Goal: Task Accomplishment & Management: Use online tool/utility

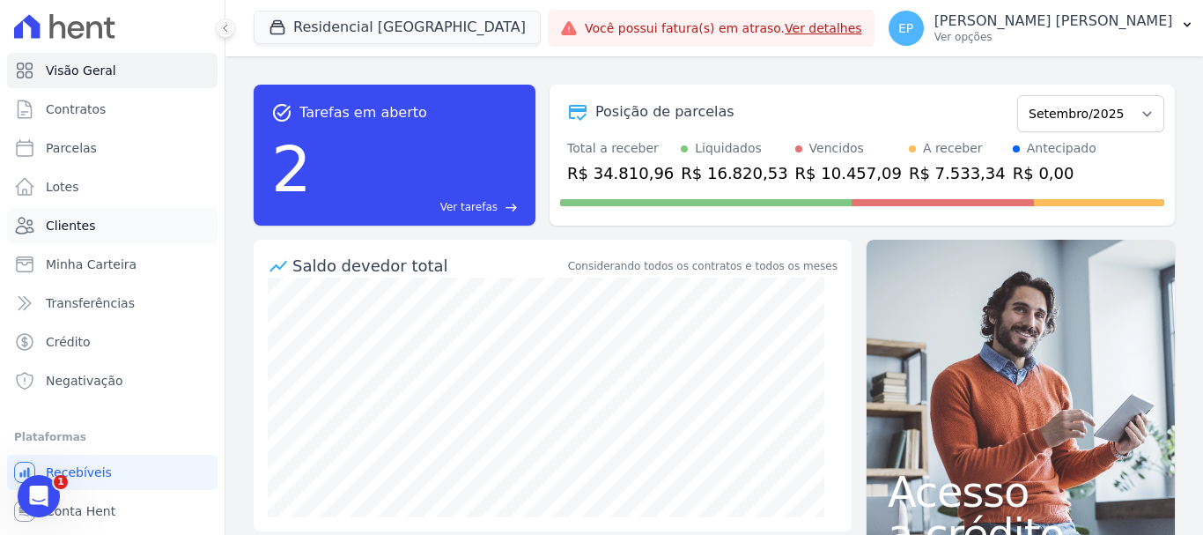
click at [71, 223] on span "Clientes" at bounding box center [70, 226] width 49 height 18
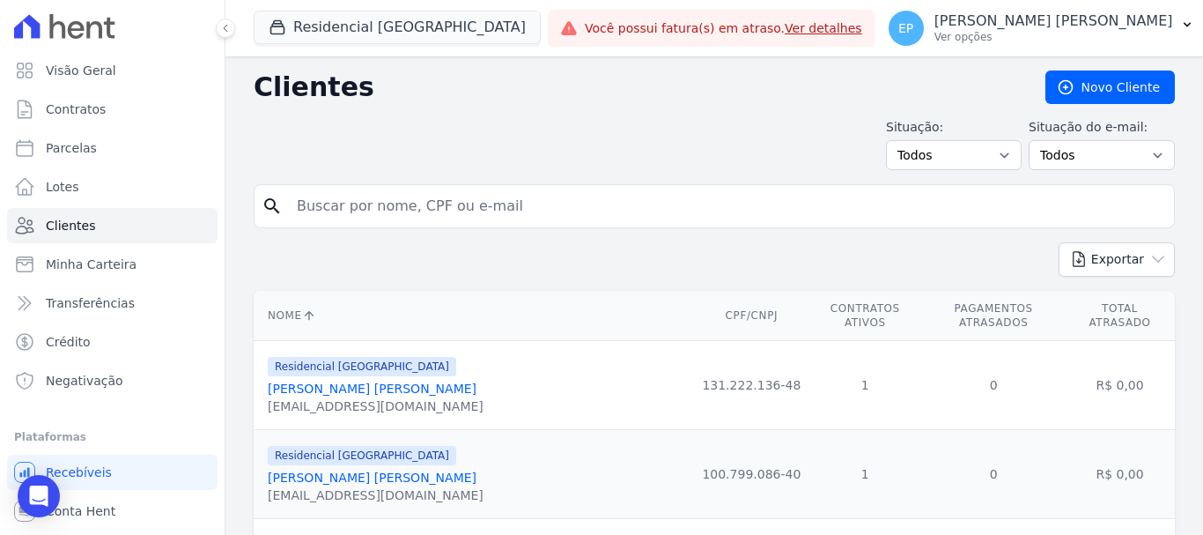
click at [314, 196] on input "search" at bounding box center [726, 205] width 881 height 35
click at [391, 210] on input "[PERSON_NAME]" at bounding box center [726, 205] width 881 height 35
type input "[PERSON_NAME]"
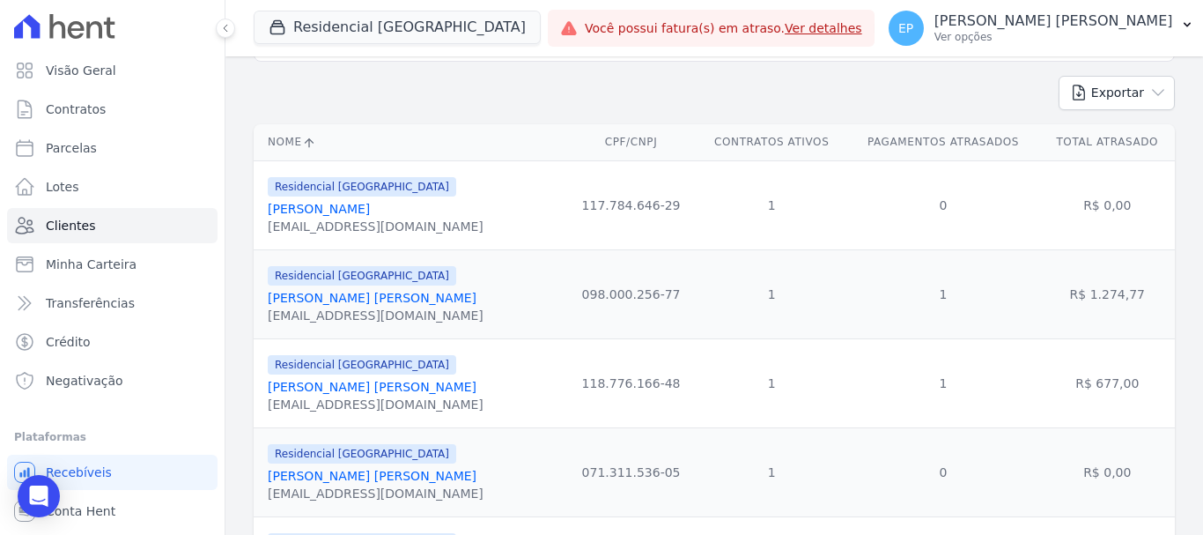
scroll to position [176, 0]
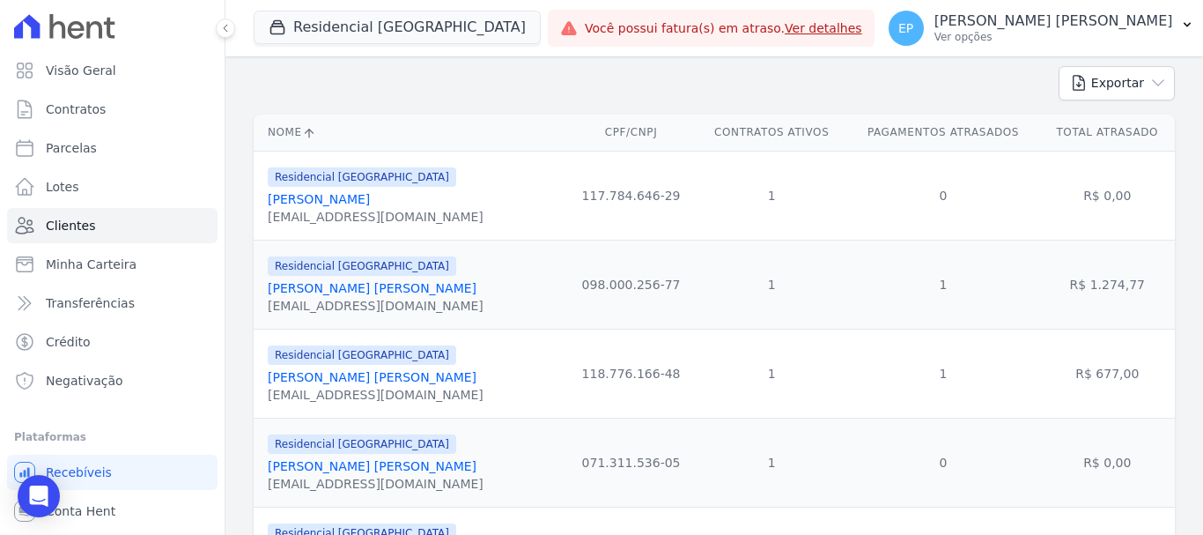
click at [328, 293] on link "[PERSON_NAME] [PERSON_NAME]" at bounding box center [372, 288] width 209 height 14
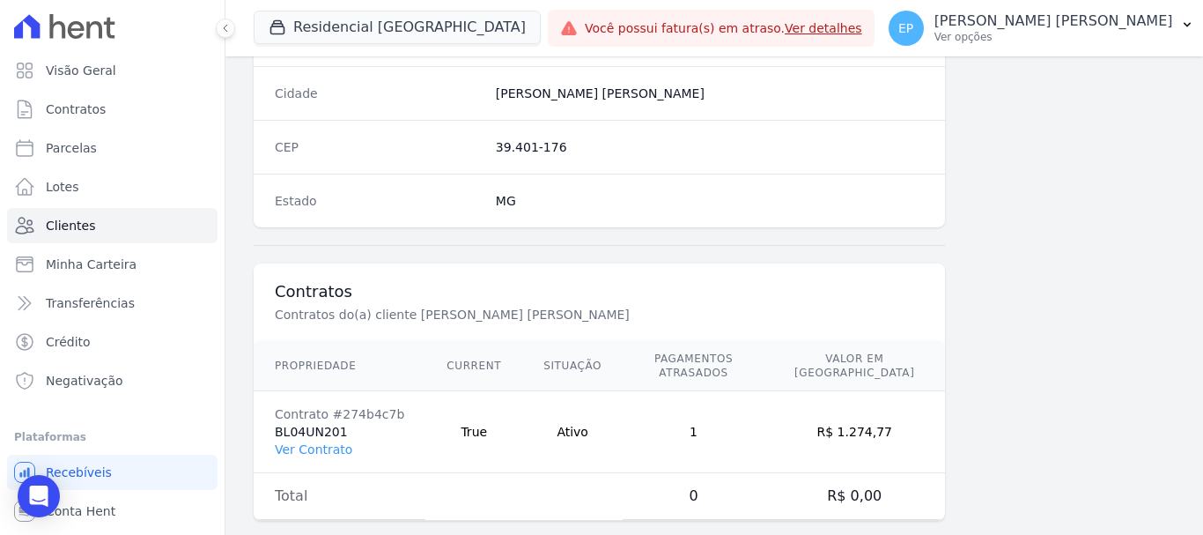
scroll to position [1113, 0]
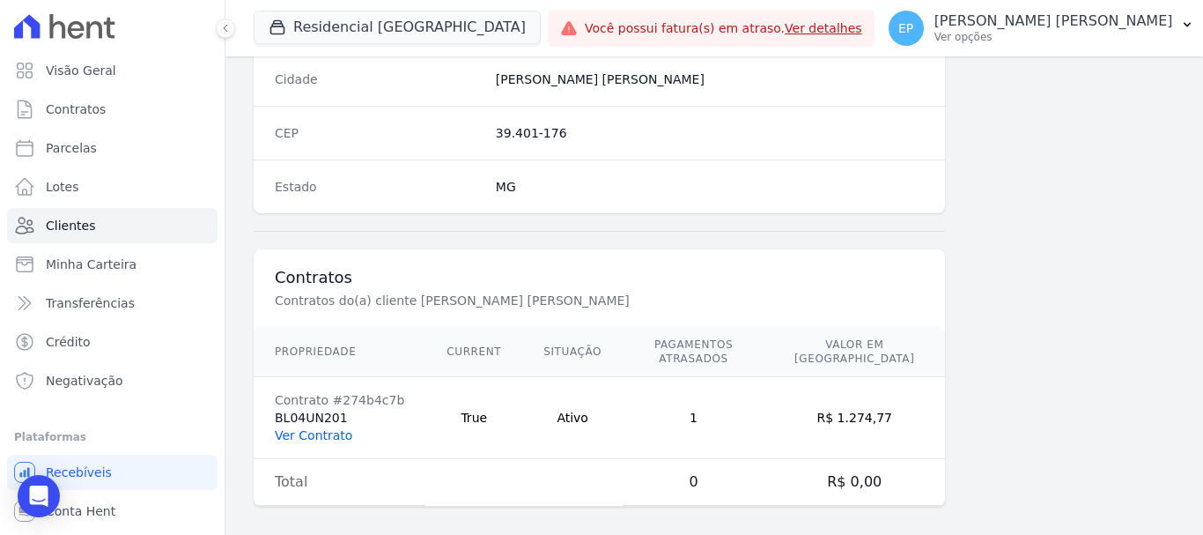
click at [306, 428] on link "Ver Contrato" at bounding box center [313, 435] width 77 height 14
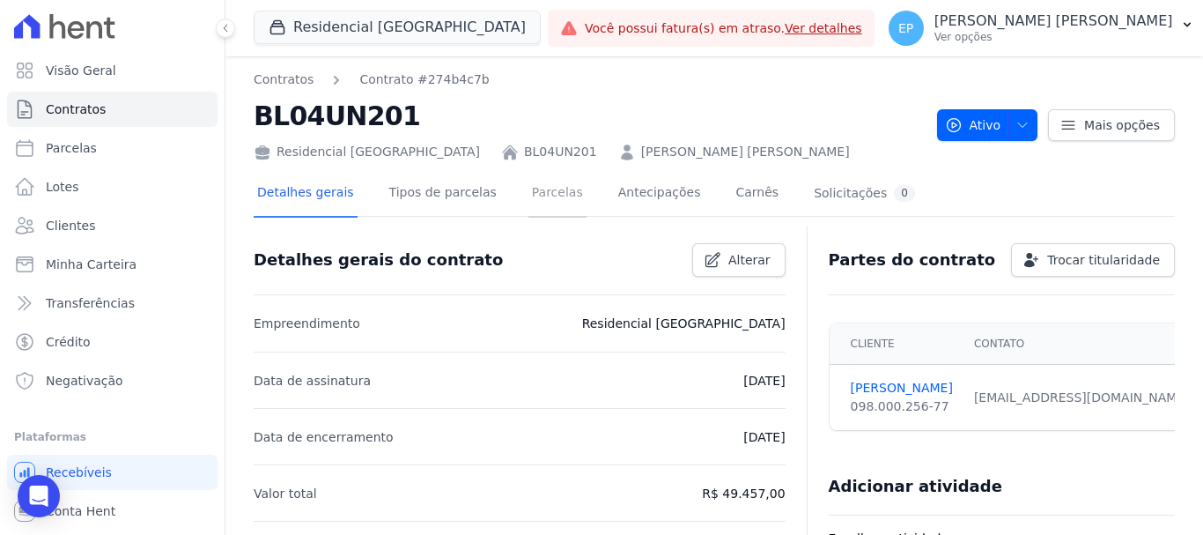
click at [528, 192] on link "Parcelas" at bounding box center [557, 194] width 58 height 47
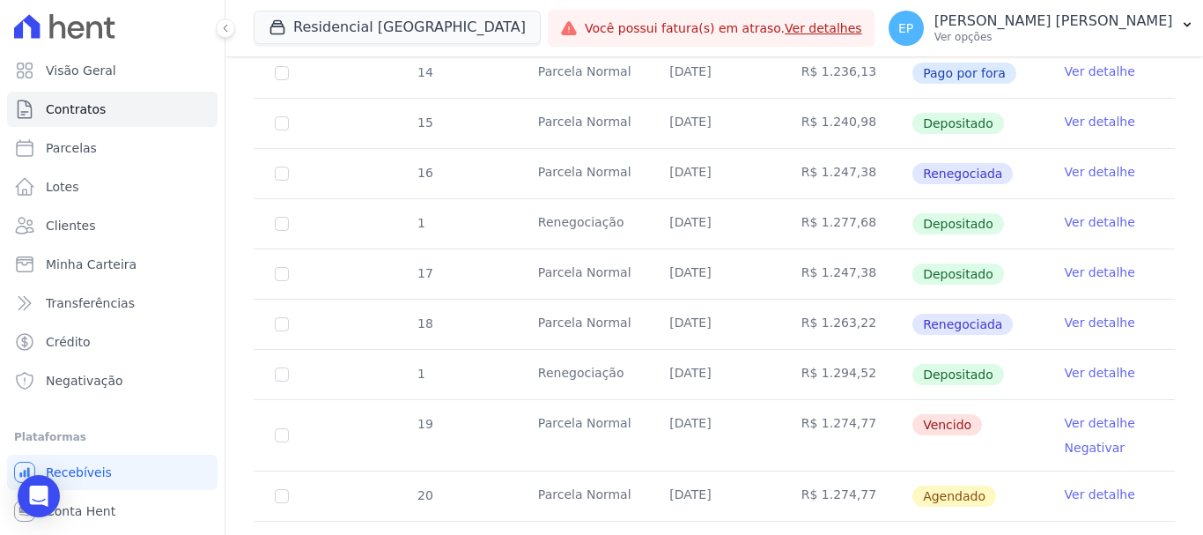
scroll to position [969, 0]
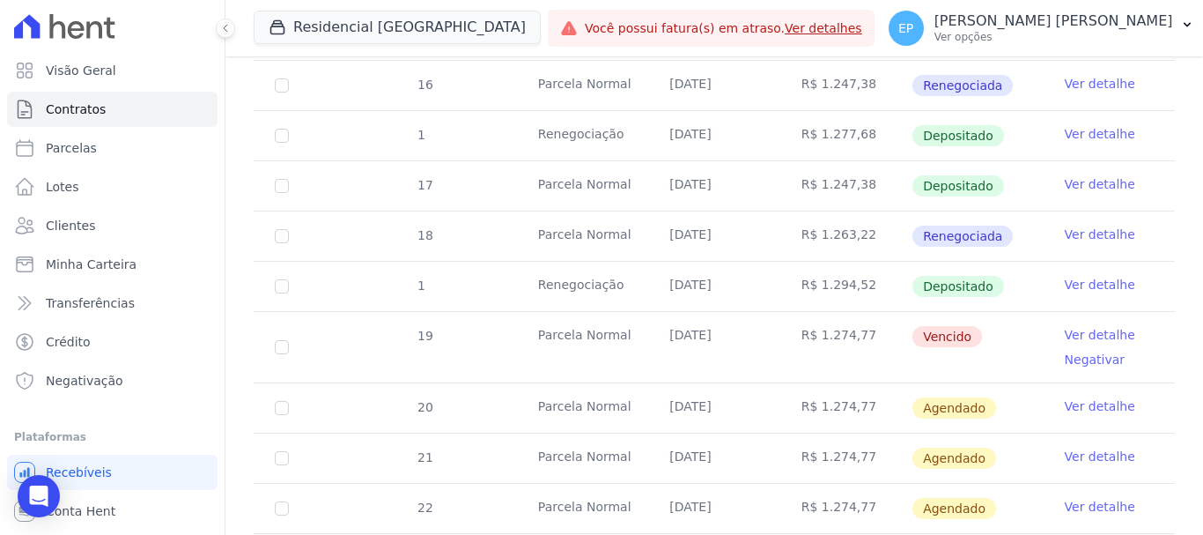
click at [1095, 326] on link "Ver detalhe" at bounding box center [1100, 335] width 70 height 18
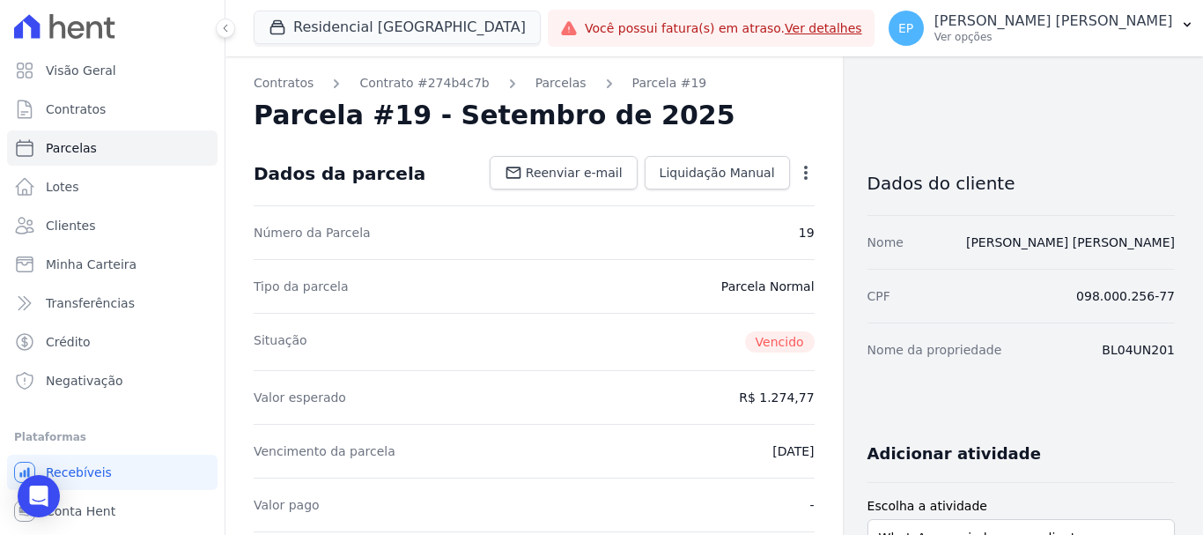
click at [800, 172] on icon "button" at bounding box center [806, 173] width 18 height 18
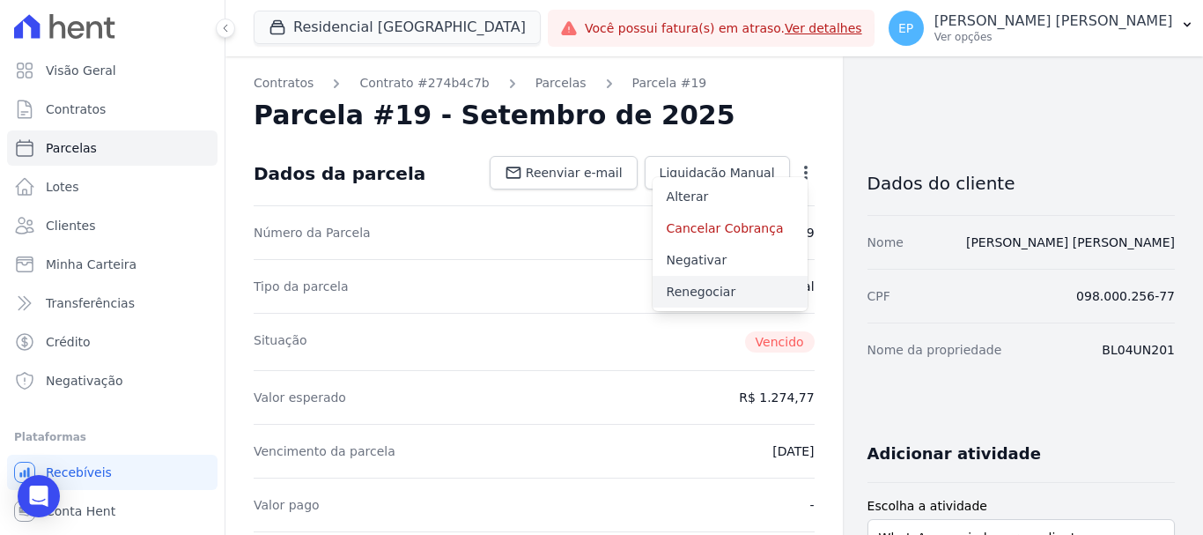
click at [704, 285] on link "Renegociar" at bounding box center [730, 292] width 155 height 32
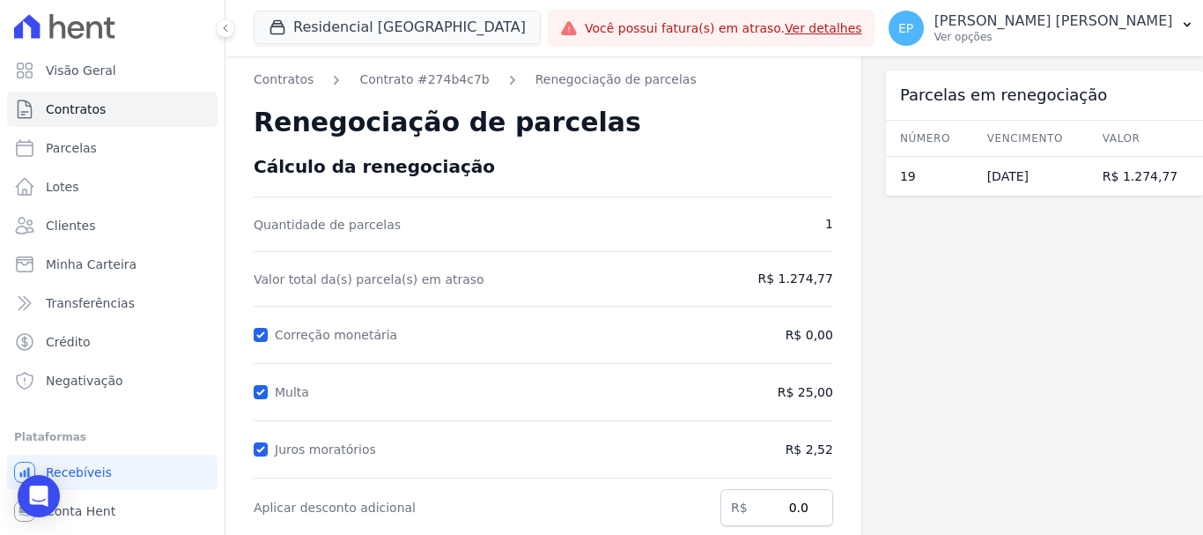
scroll to position [348, 0]
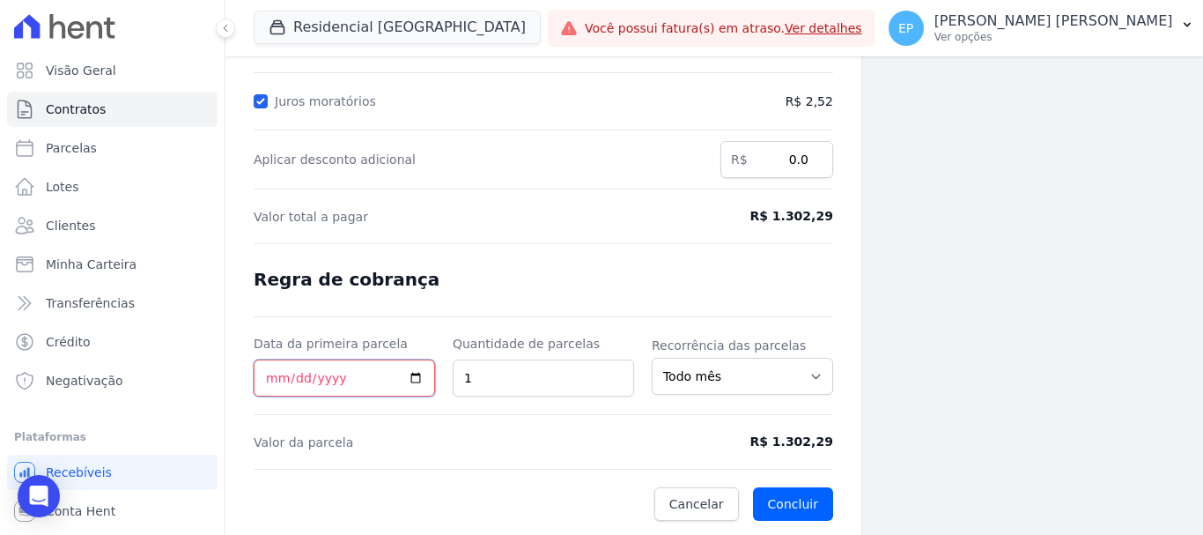
click at [264, 382] on input "Data da primeira parcela" at bounding box center [344, 377] width 181 height 37
type input "[DATE]"
click at [777, 496] on button "Concluir" at bounding box center [793, 503] width 80 height 33
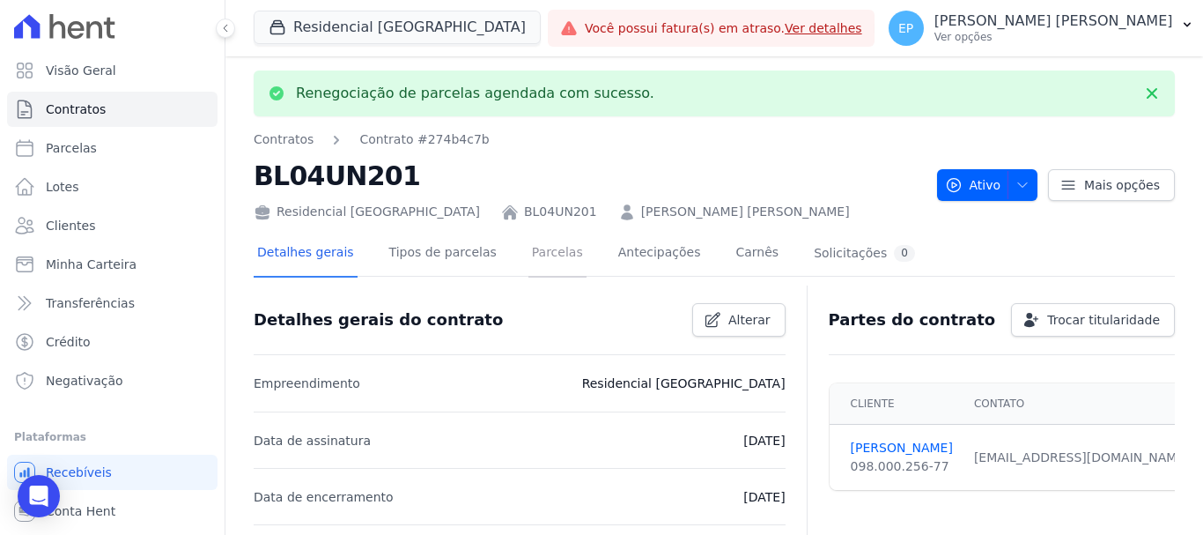
click at [529, 247] on link "Parcelas" at bounding box center [557, 254] width 58 height 47
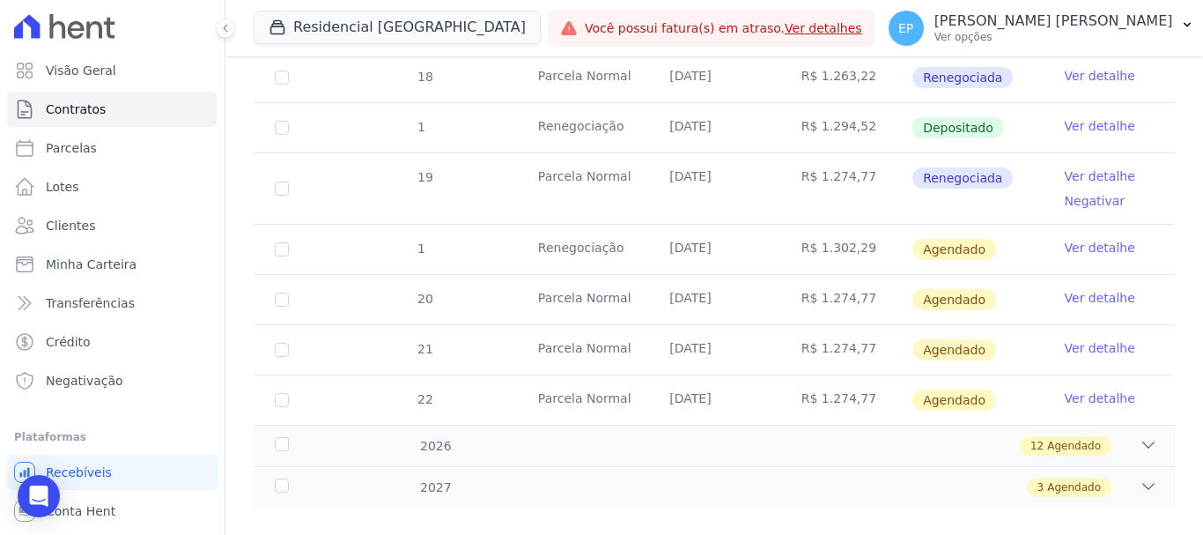
scroll to position [1139, 0]
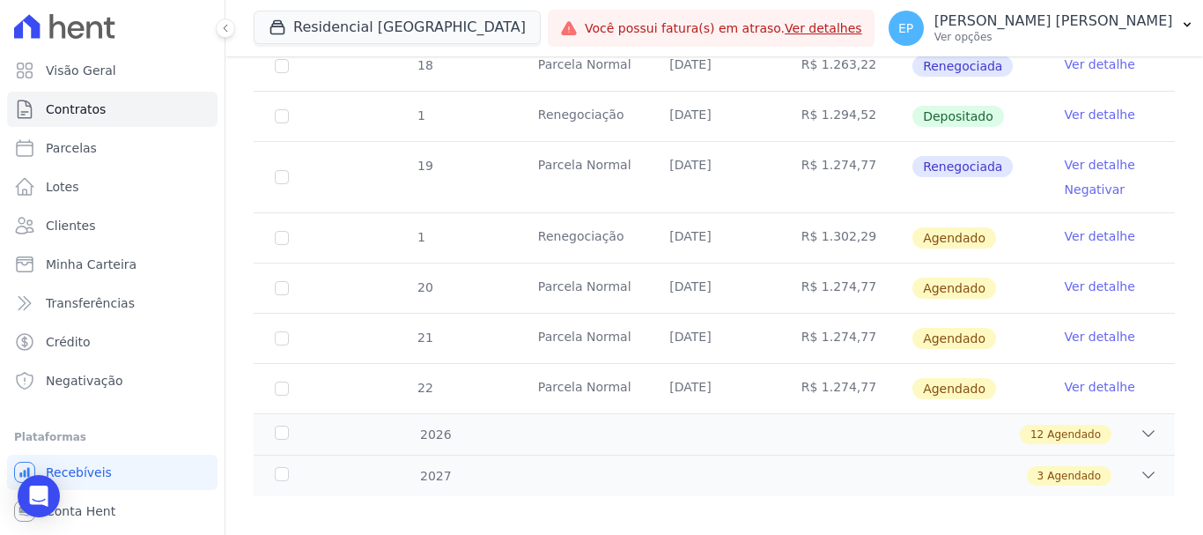
click at [1070, 227] on link "Ver detalhe" at bounding box center [1100, 236] width 70 height 18
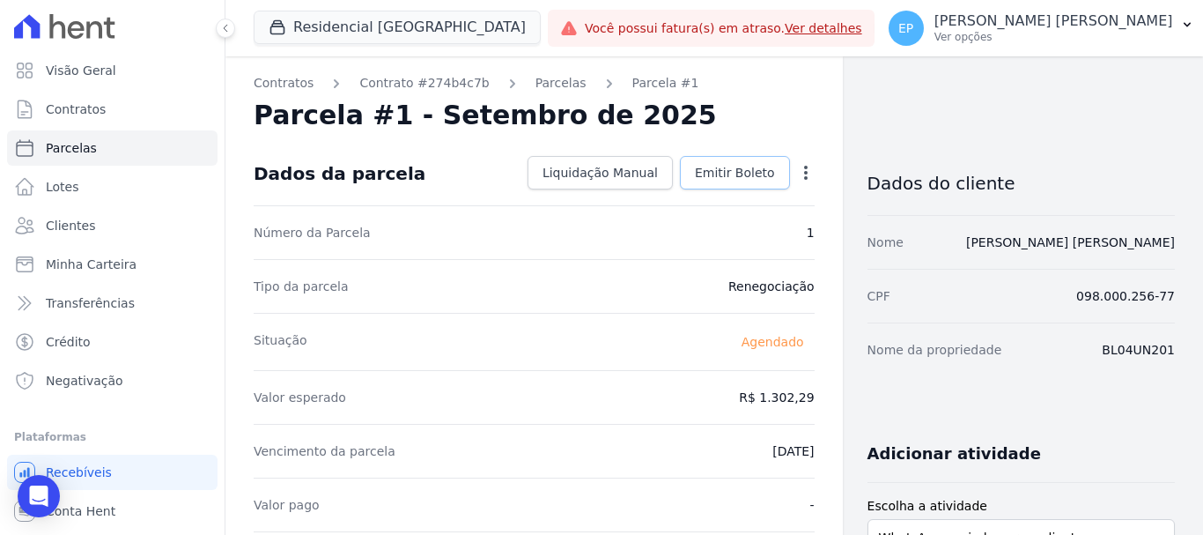
click at [704, 173] on span "Emitir Boleto" at bounding box center [735, 173] width 80 height 18
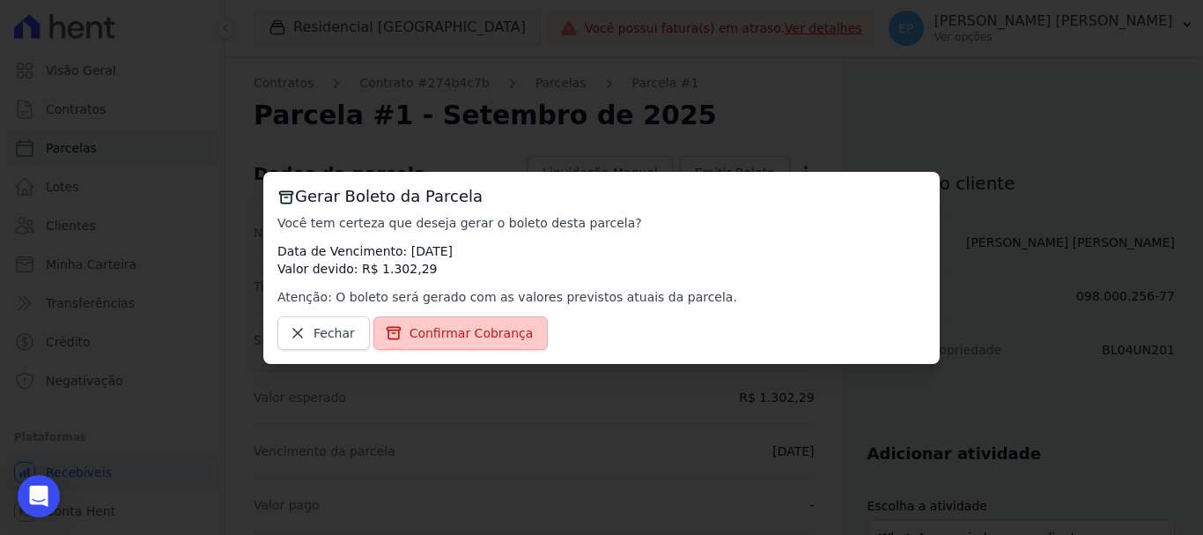
click at [443, 339] on span "Confirmar Cobrança" at bounding box center [471, 333] width 124 height 18
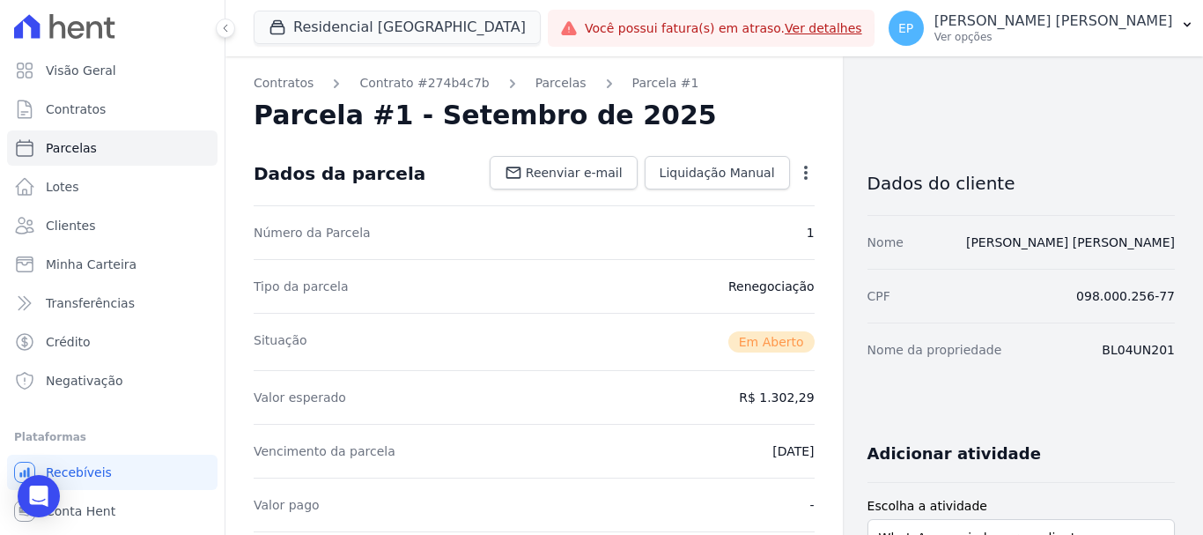
click at [447, 339] on div "Situação Em [GEOGRAPHIC_DATA]" at bounding box center [534, 341] width 561 height 57
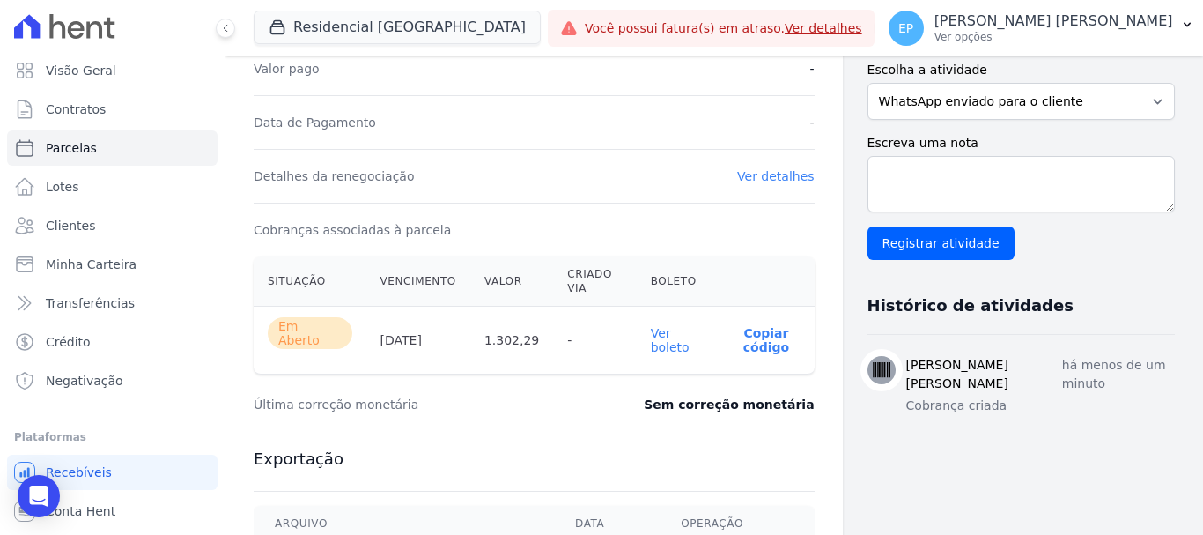
scroll to position [440, 0]
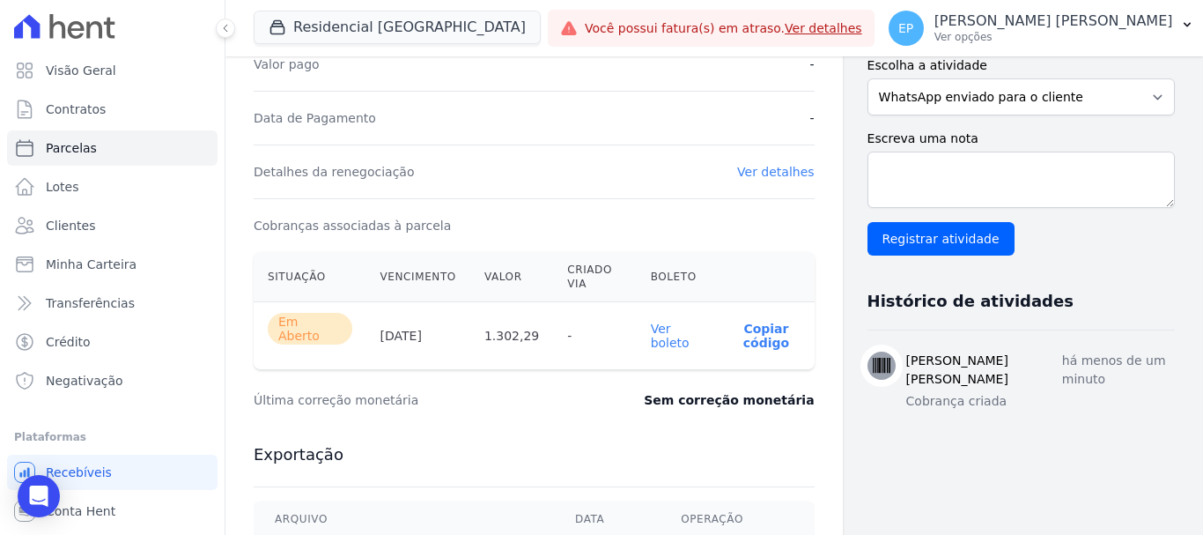
click at [668, 334] on link "Ver boleto" at bounding box center [670, 335] width 39 height 28
click at [763, 334] on p "Copiar código" at bounding box center [766, 335] width 68 height 28
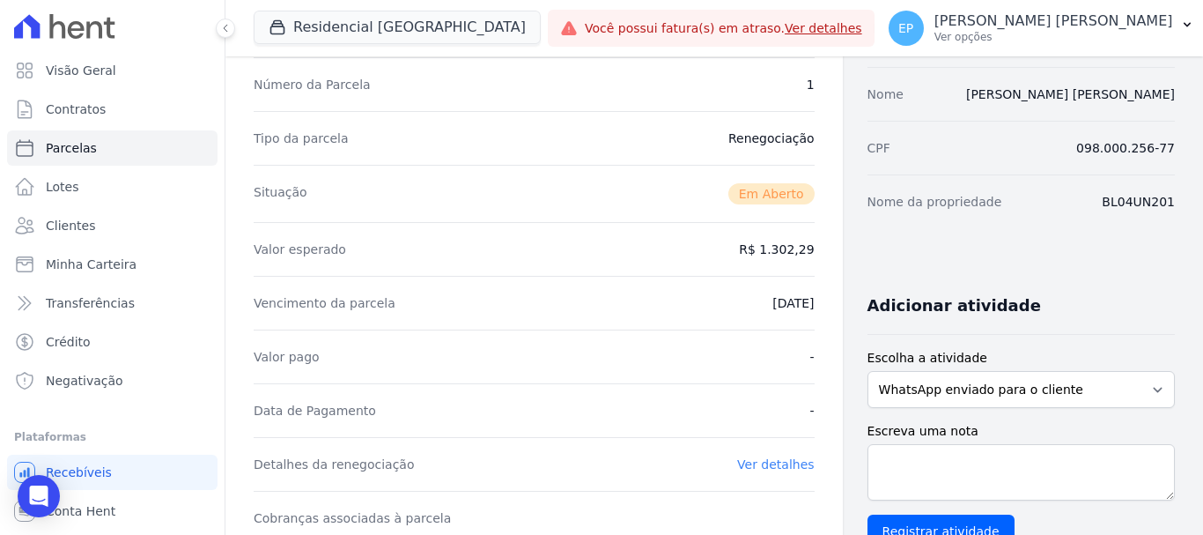
scroll to position [0, 0]
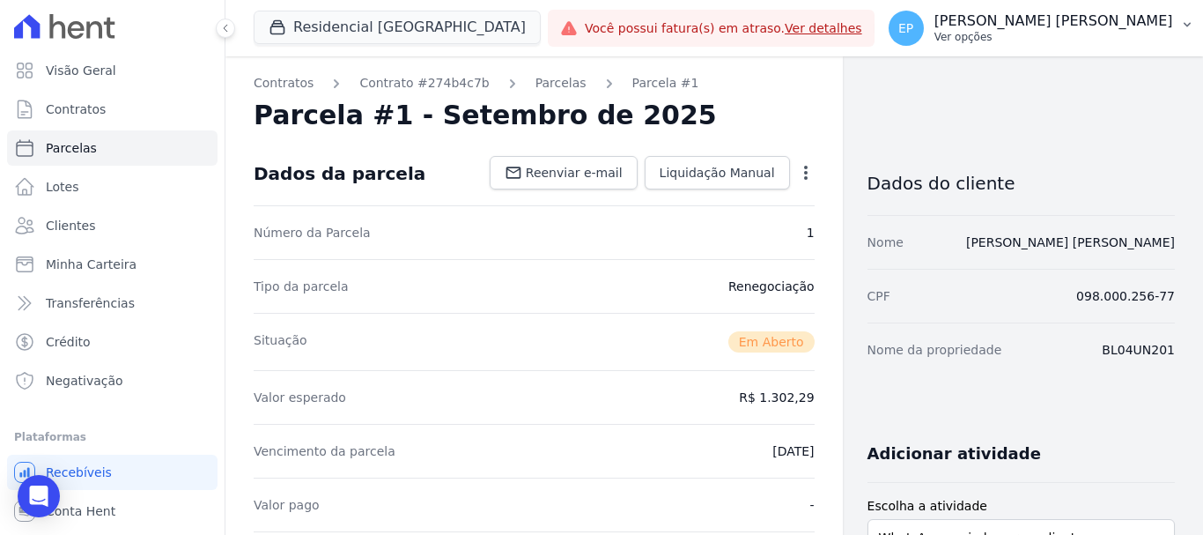
click at [1138, 48] on button "EP [PERSON_NAME] [PERSON_NAME] Ver opções" at bounding box center [1041, 28] width 334 height 49
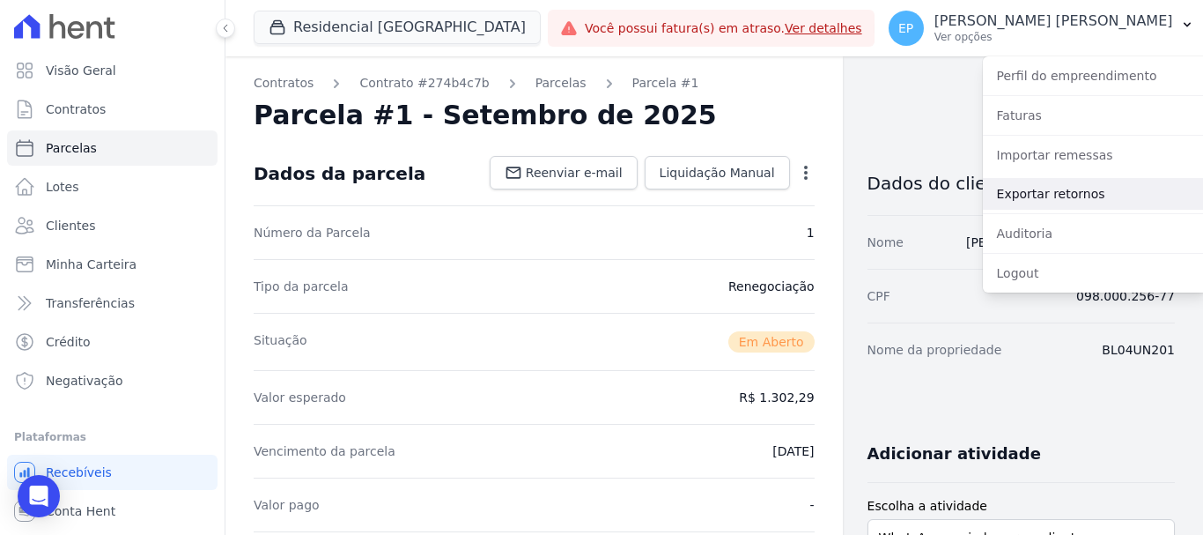
click at [1014, 196] on link "Exportar retornos" at bounding box center [1095, 194] width 225 height 32
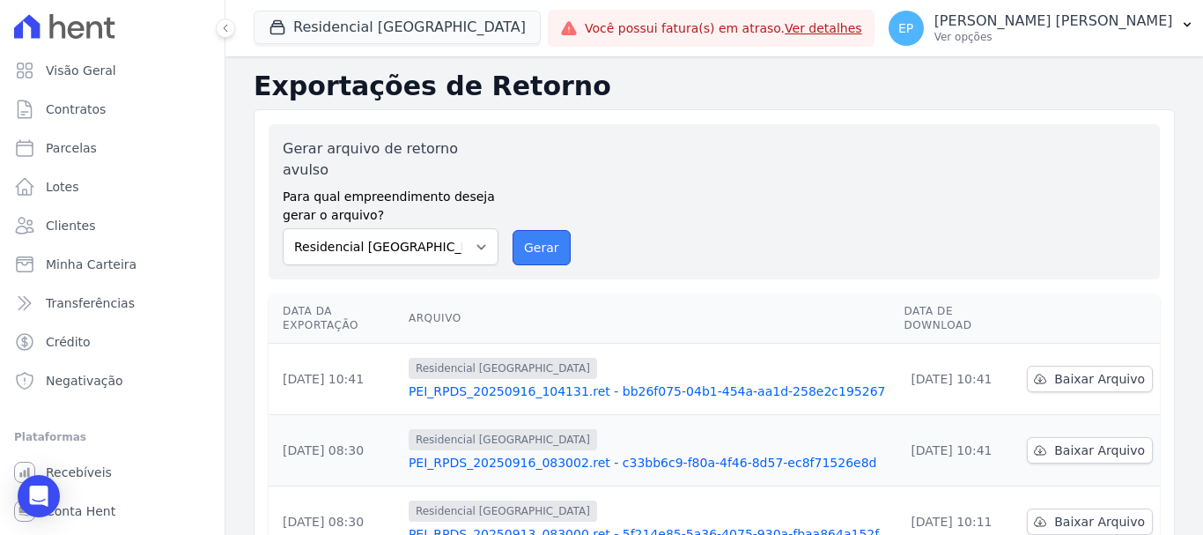
click at [542, 230] on button "Gerar" at bounding box center [542, 247] width 58 height 35
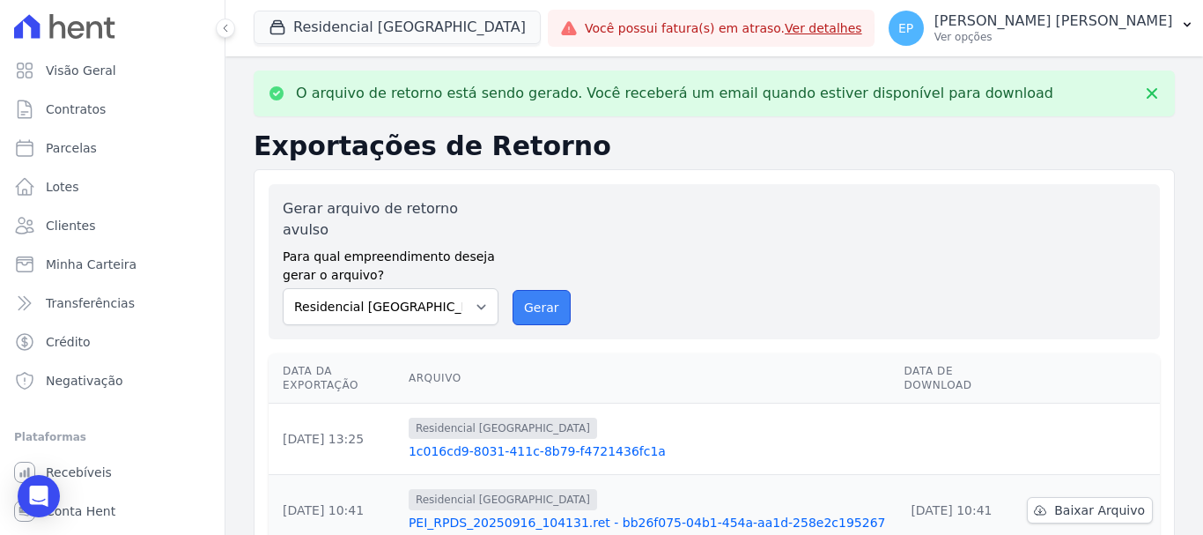
click at [545, 291] on button "Gerar" at bounding box center [542, 307] width 58 height 35
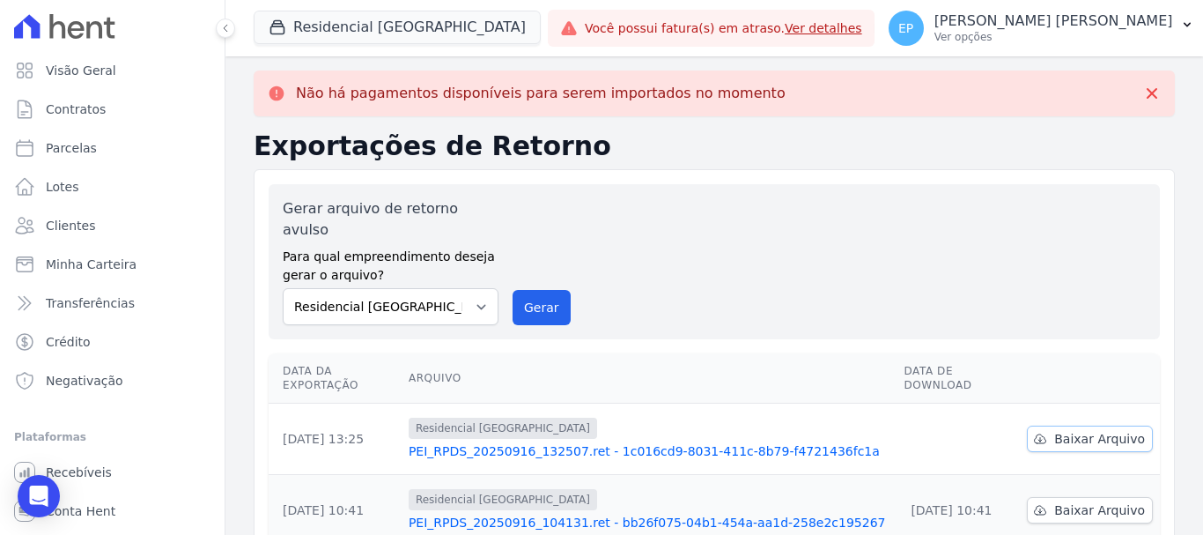
click at [1087, 430] on span "Baixar Arquivo" at bounding box center [1099, 439] width 91 height 18
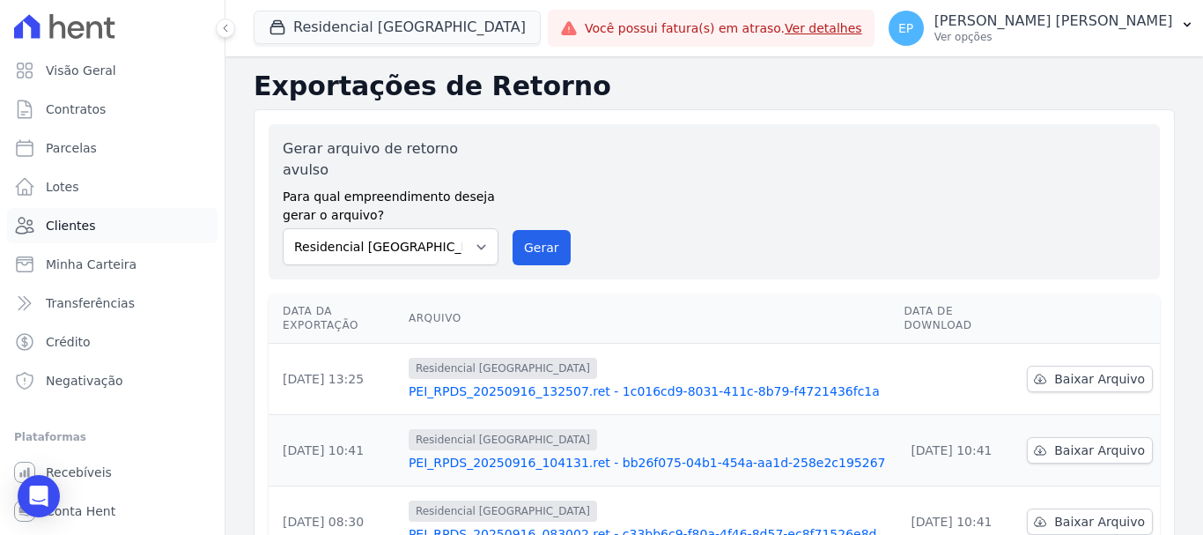
click at [63, 227] on span "Clientes" at bounding box center [70, 226] width 49 height 18
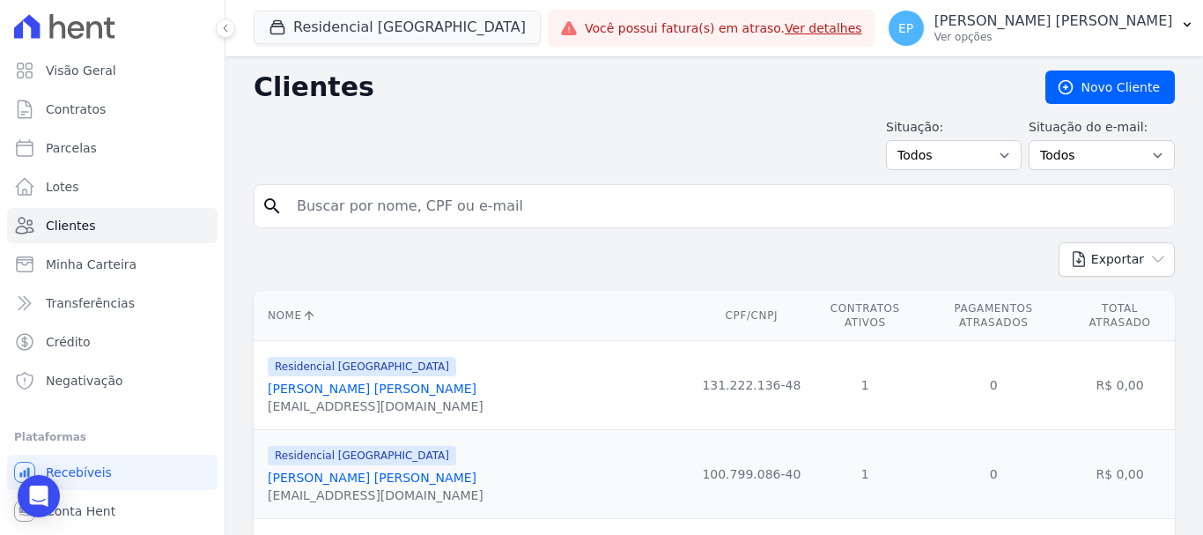
click at [312, 213] on input "search" at bounding box center [726, 205] width 881 height 35
type input "brendo"
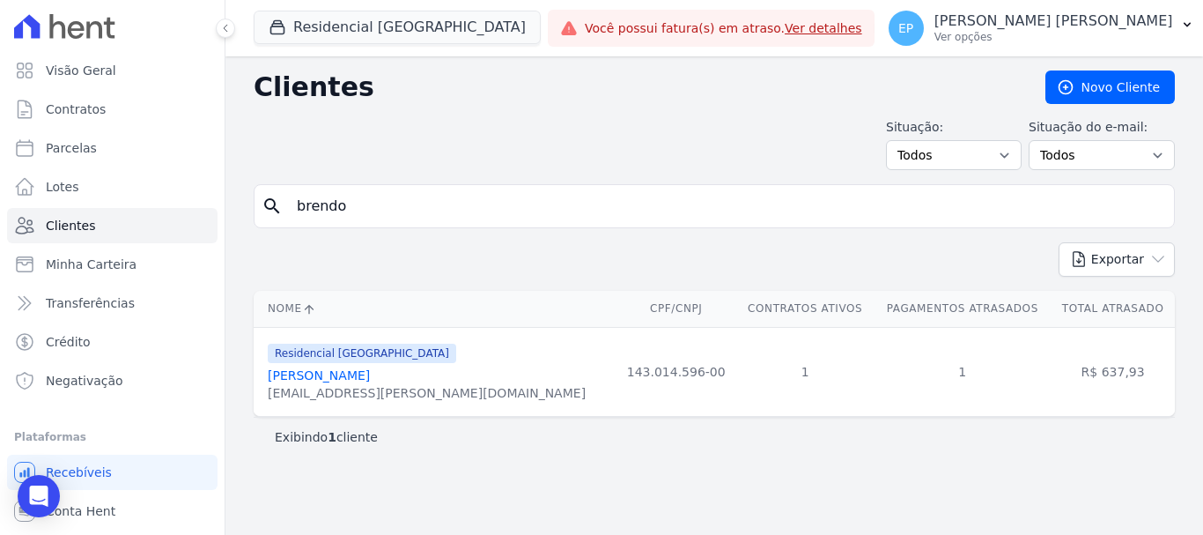
click at [341, 384] on div "[PERSON_NAME]" at bounding box center [427, 375] width 318 height 18
click at [349, 374] on link "[PERSON_NAME]" at bounding box center [319, 375] width 102 height 14
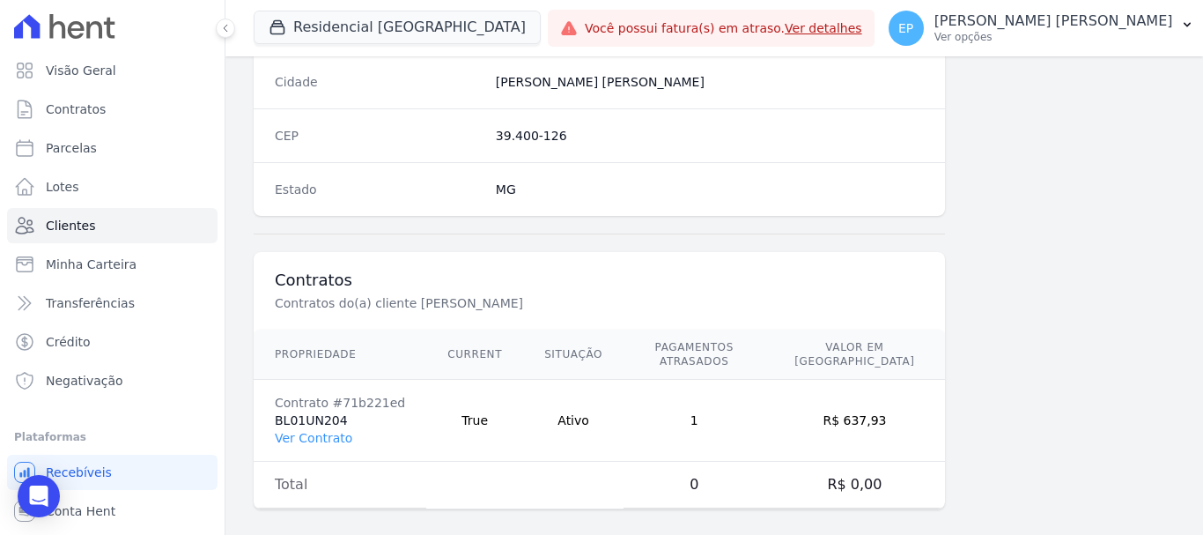
scroll to position [1113, 0]
click at [306, 428] on link "Ver Contrato" at bounding box center [313, 435] width 77 height 14
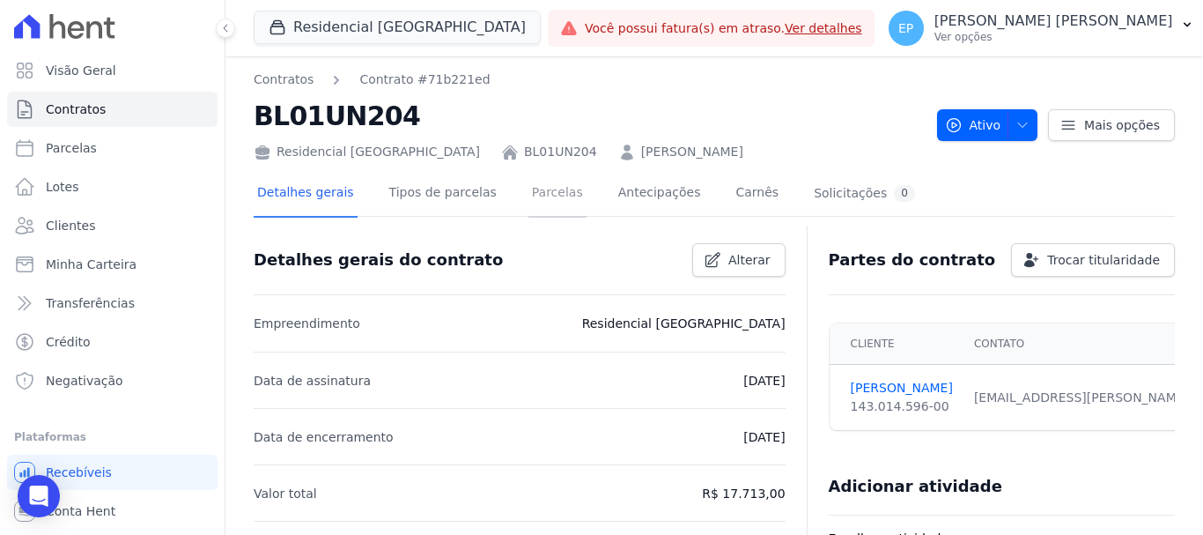
click at [540, 195] on link "Parcelas" at bounding box center [557, 194] width 58 height 47
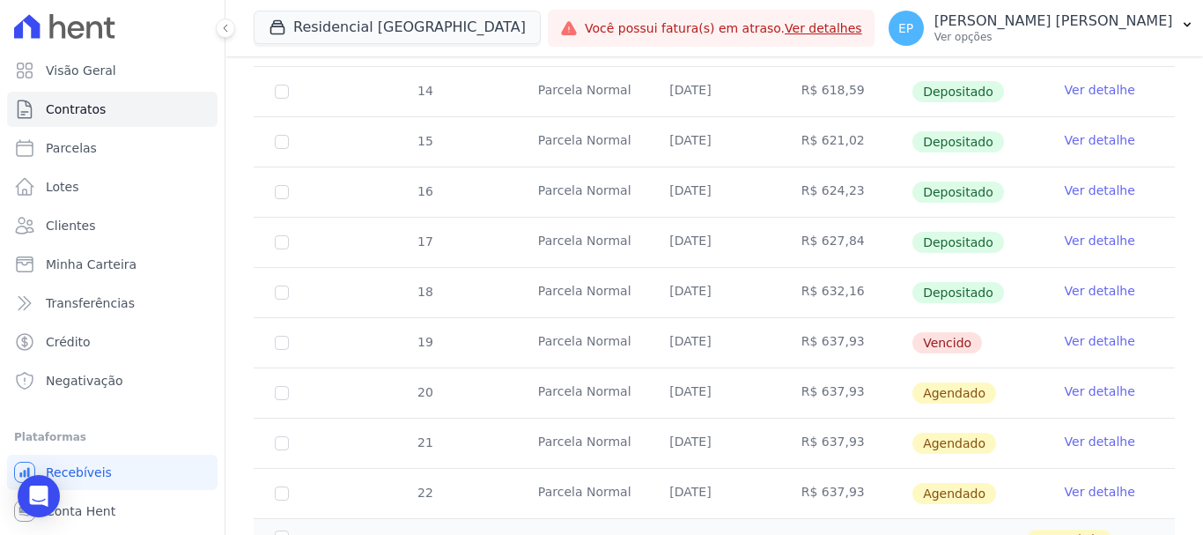
scroll to position [528, 0]
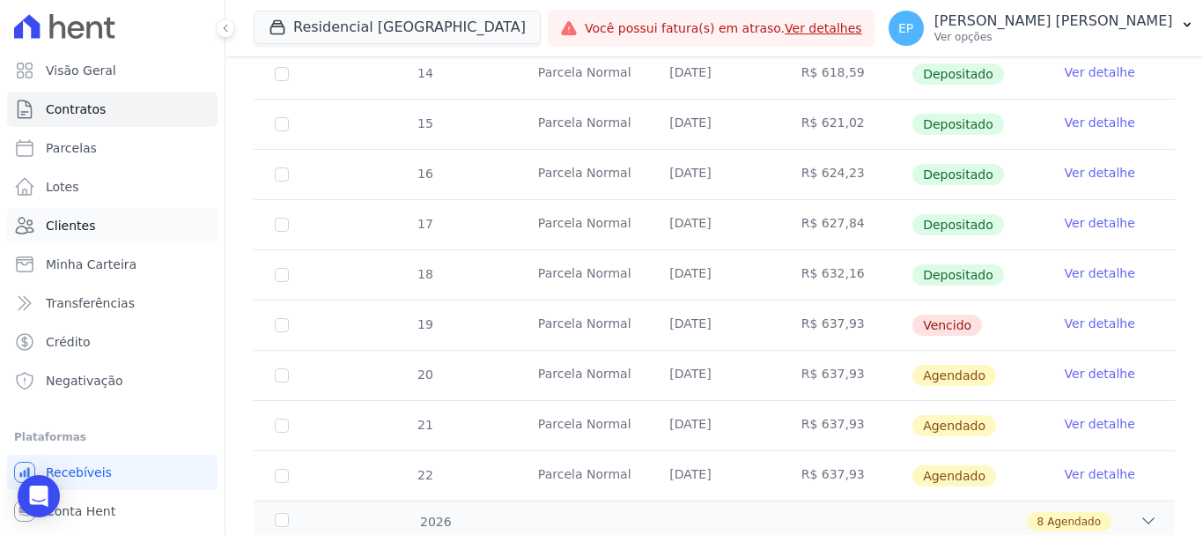
click at [77, 223] on span "Clientes" at bounding box center [70, 226] width 49 height 18
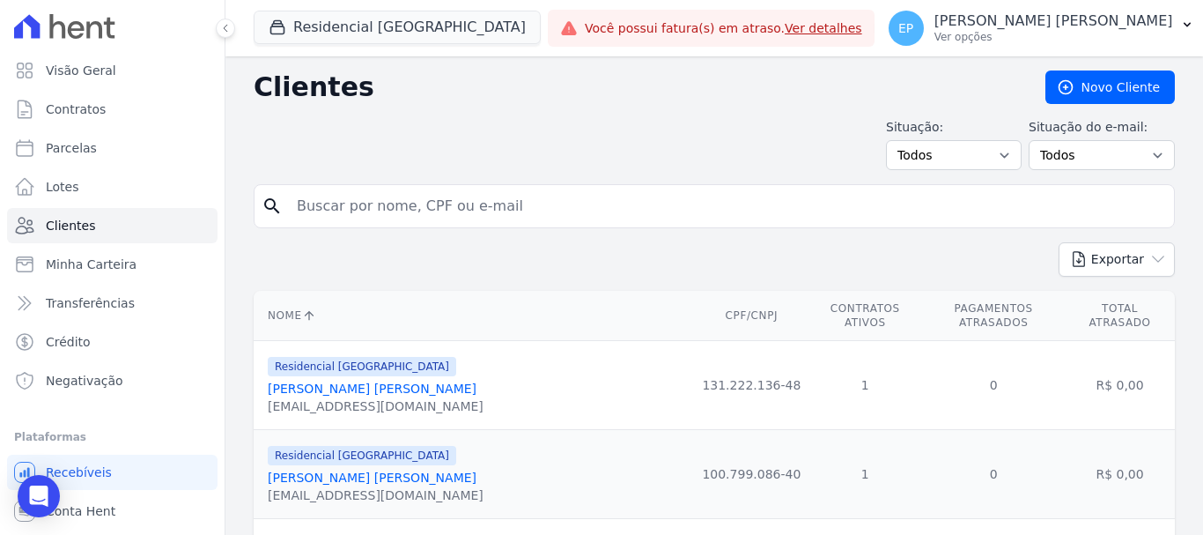
click at [347, 215] on input "search" at bounding box center [726, 205] width 881 height 35
type input "izabela"
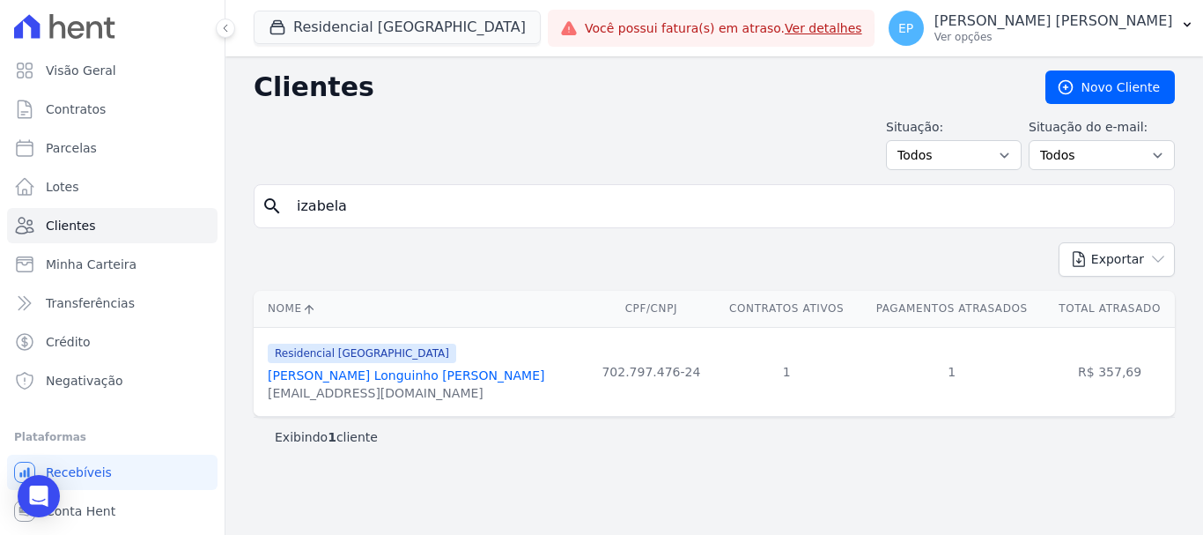
click at [337, 373] on link "[PERSON_NAME] Longuinho [PERSON_NAME]" at bounding box center [406, 375] width 277 height 14
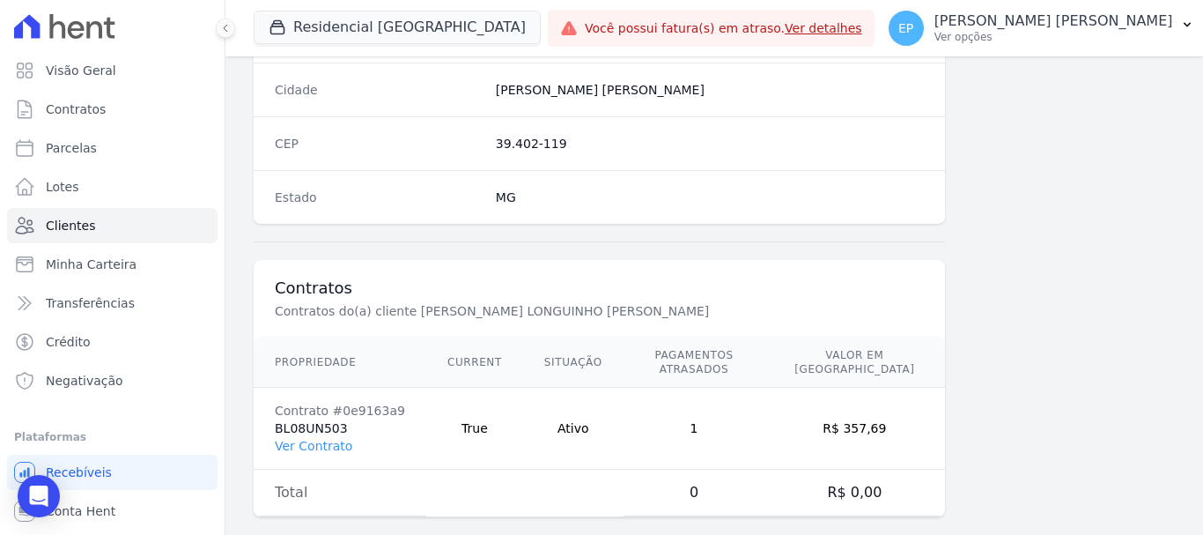
scroll to position [1113, 0]
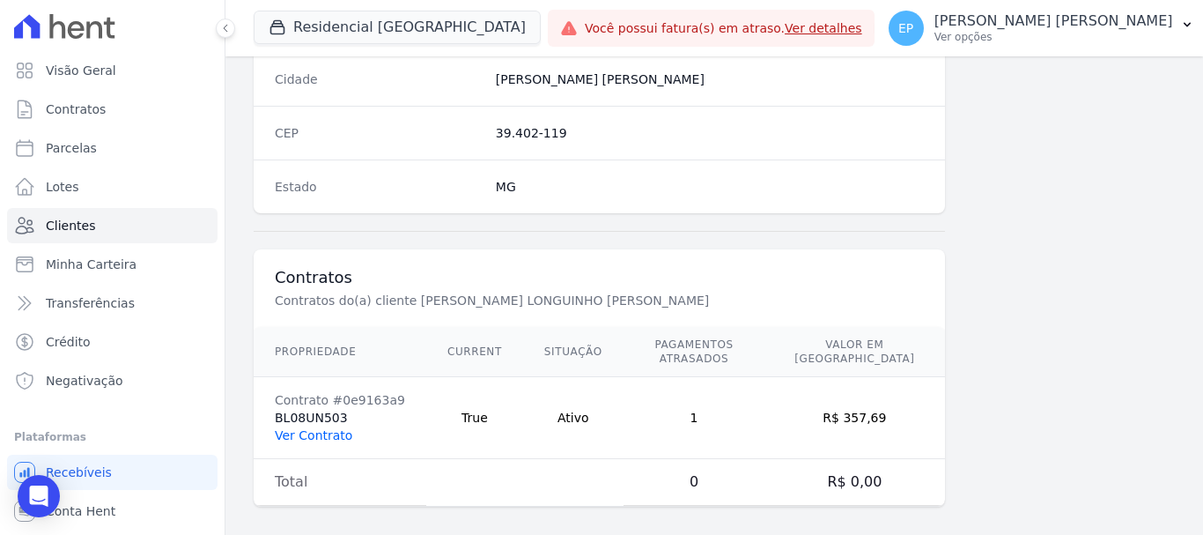
click at [307, 428] on link "Ver Contrato" at bounding box center [313, 435] width 77 height 14
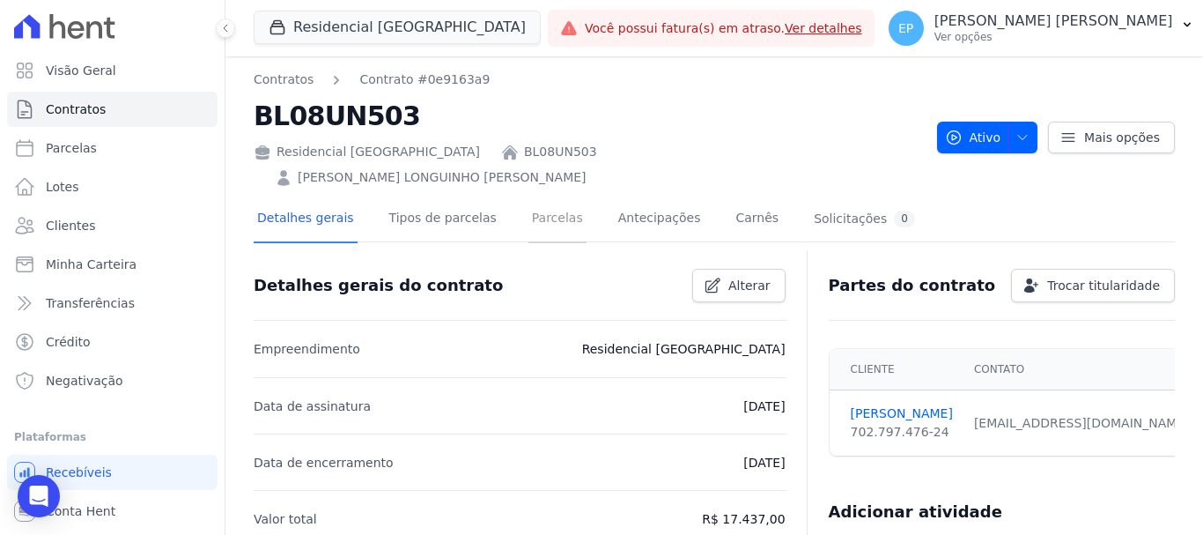
click at [544, 196] on link "Parcelas" at bounding box center [557, 219] width 58 height 47
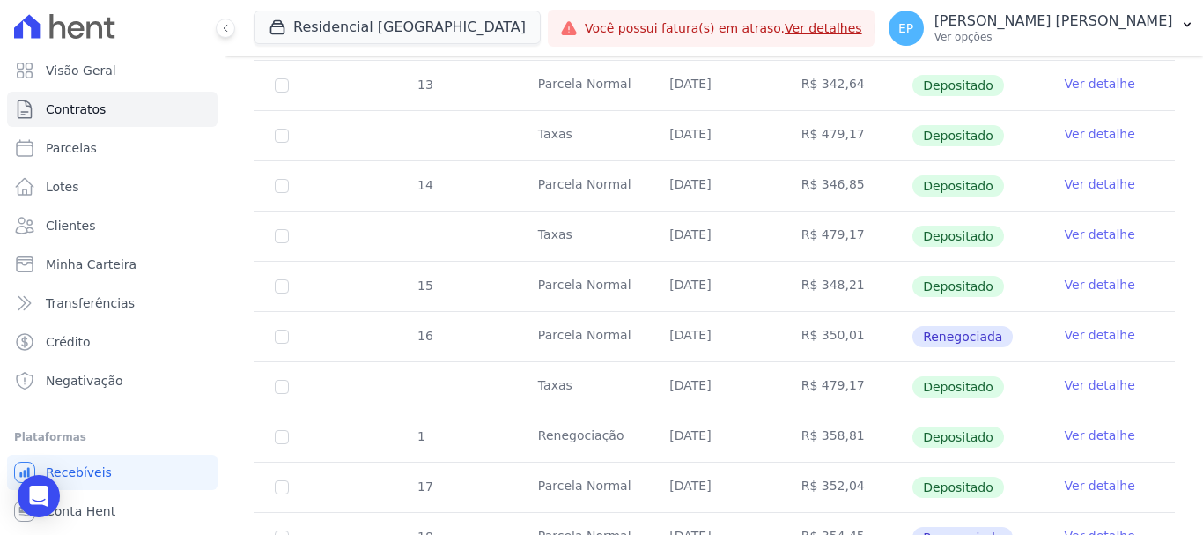
scroll to position [881, 0]
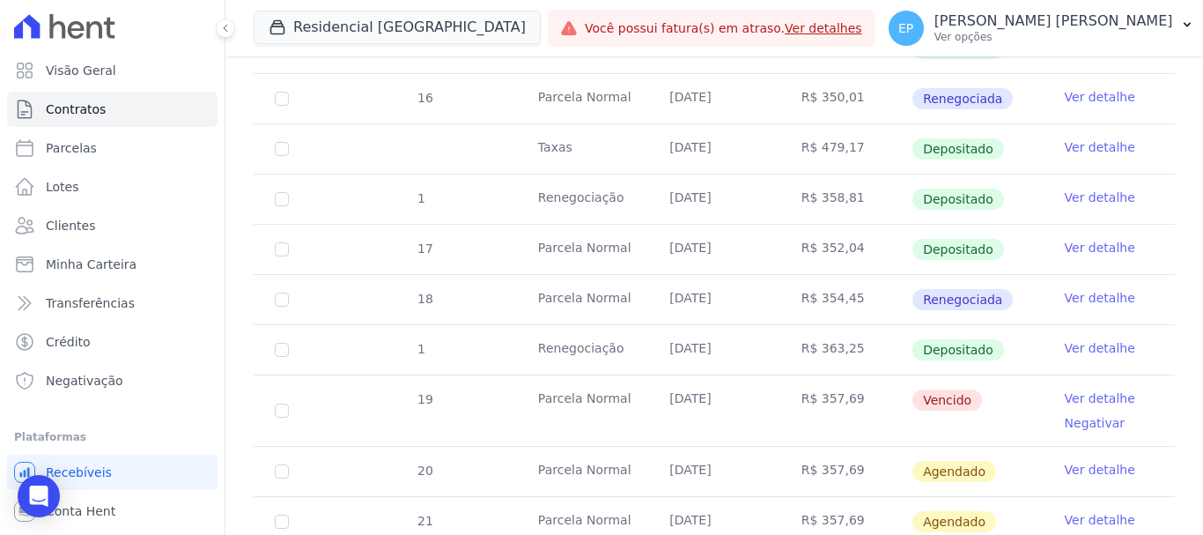
click at [1088, 389] on link "Ver detalhe" at bounding box center [1100, 398] width 70 height 18
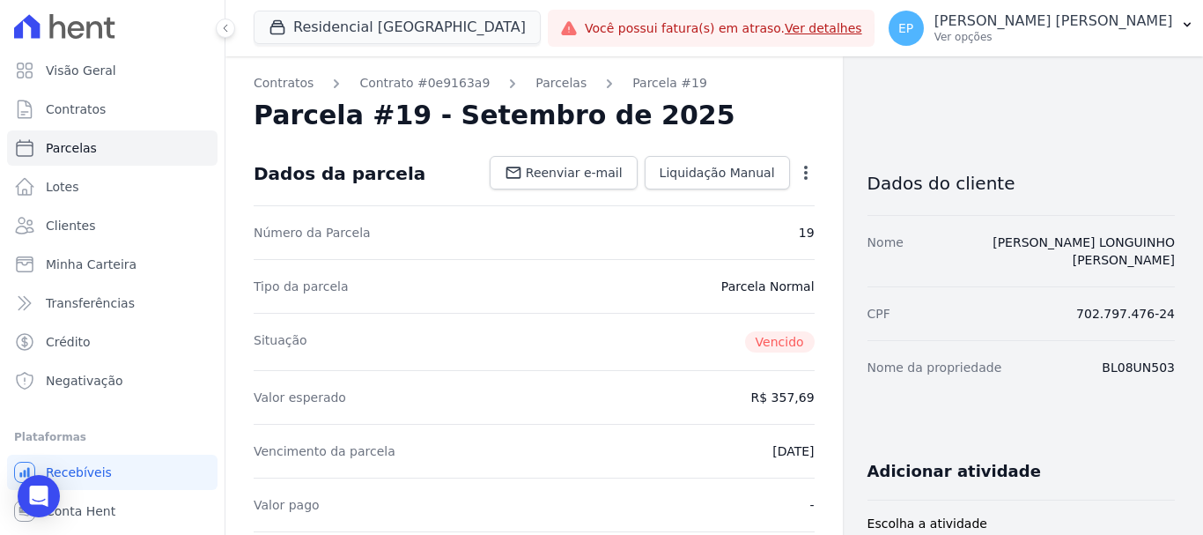
click at [797, 173] on icon "button" at bounding box center [806, 173] width 18 height 18
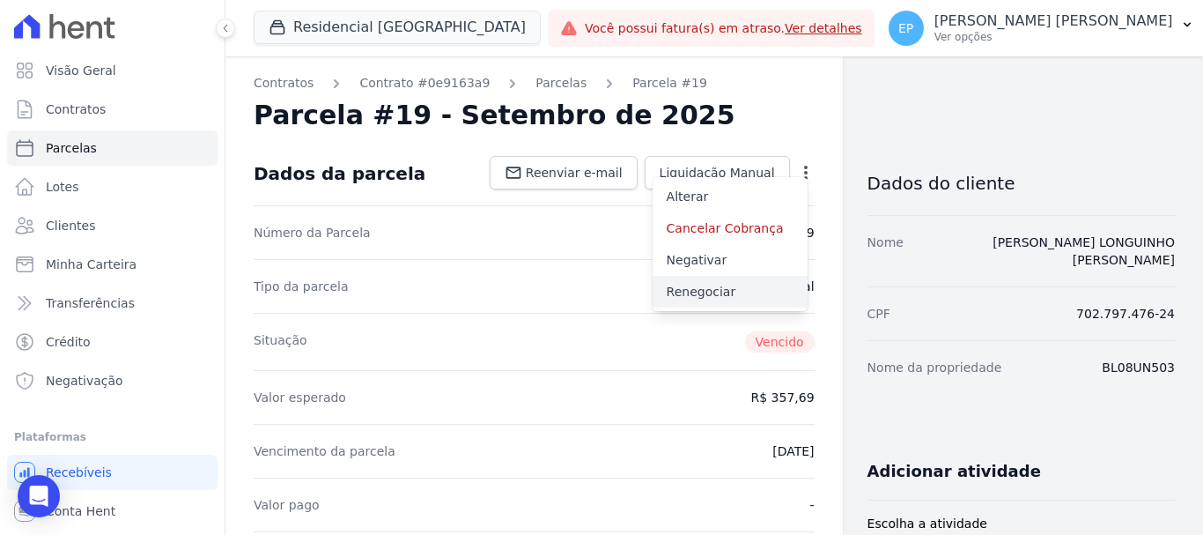
click at [688, 294] on link "Renegociar" at bounding box center [730, 292] width 155 height 32
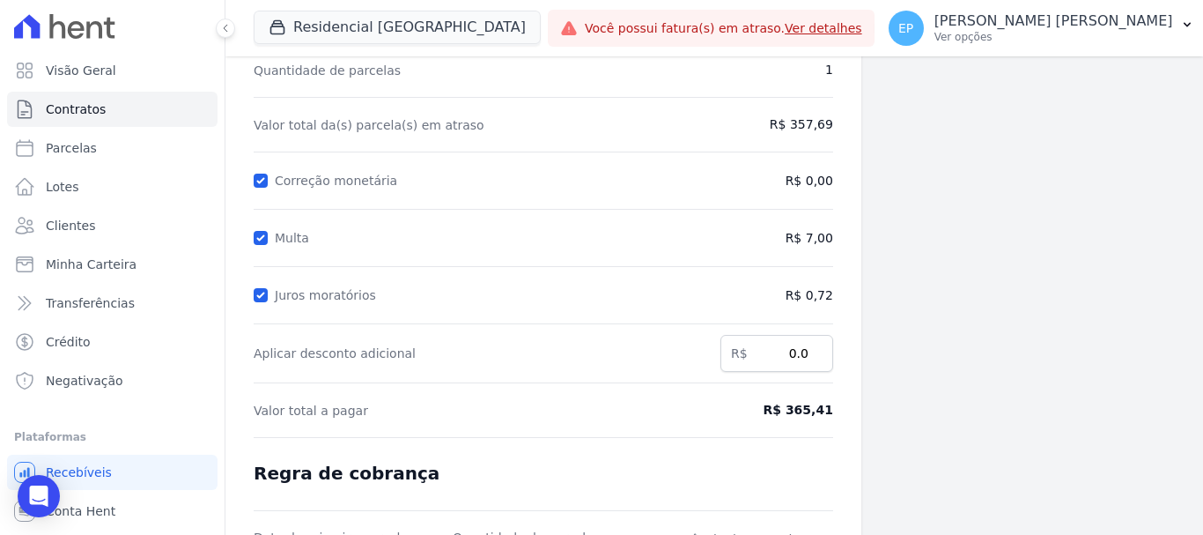
scroll to position [348, 0]
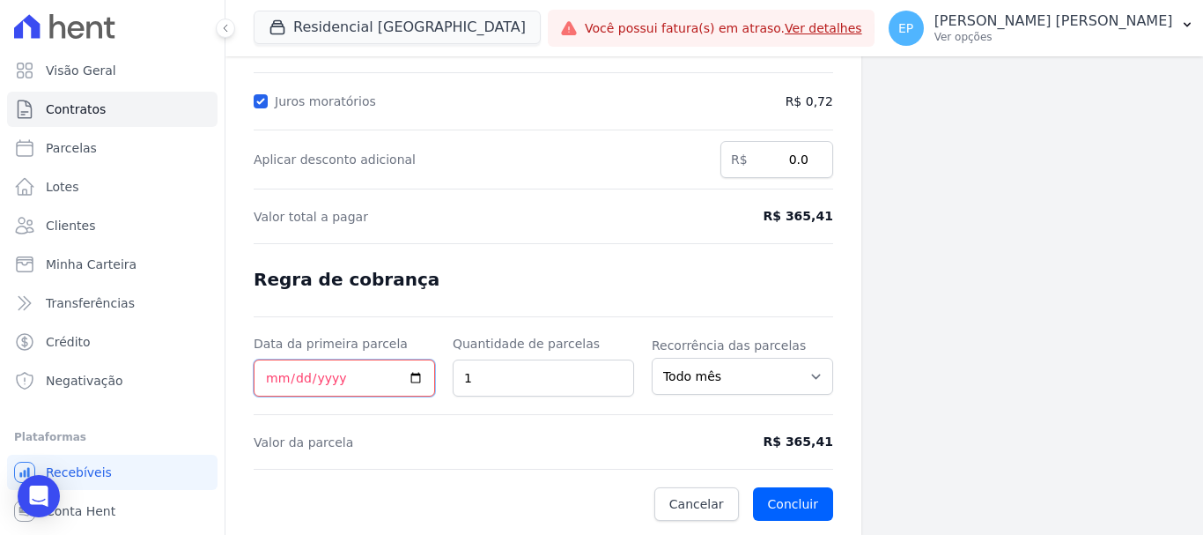
click at [267, 380] on input "Data da primeira parcela" at bounding box center [344, 377] width 181 height 37
type input "[DATE]"
click at [768, 498] on button "Concluir" at bounding box center [793, 503] width 80 height 33
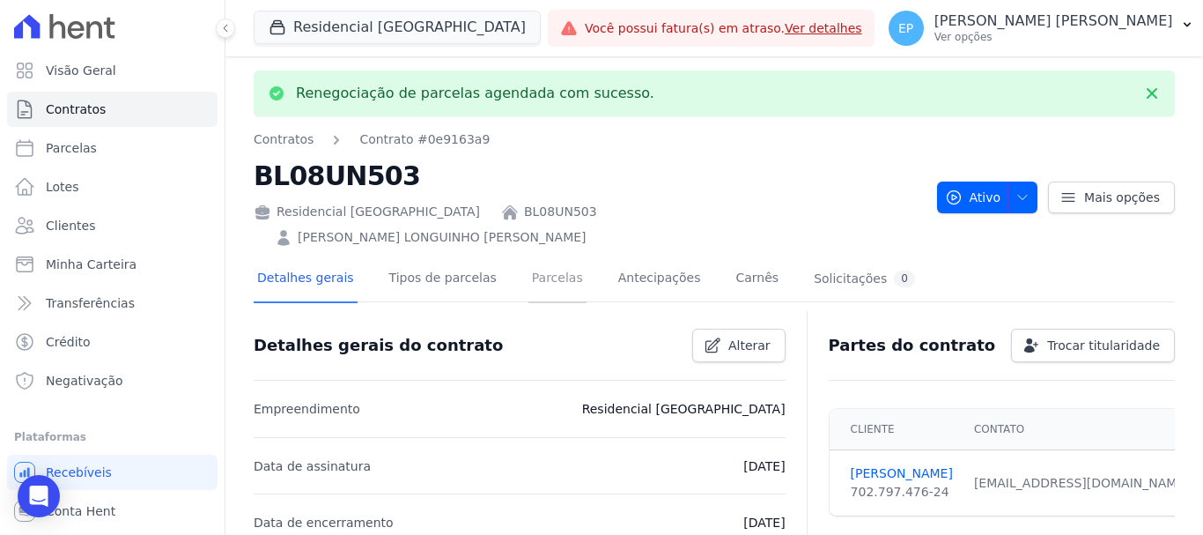
click at [536, 256] on link "Parcelas" at bounding box center [557, 279] width 58 height 47
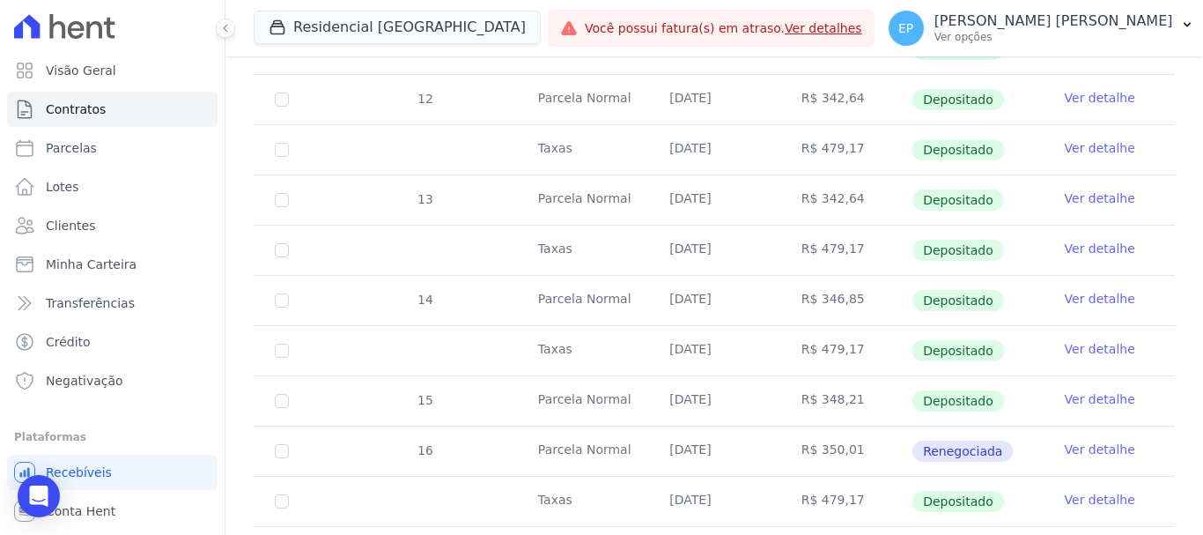
scroll to position [969, 0]
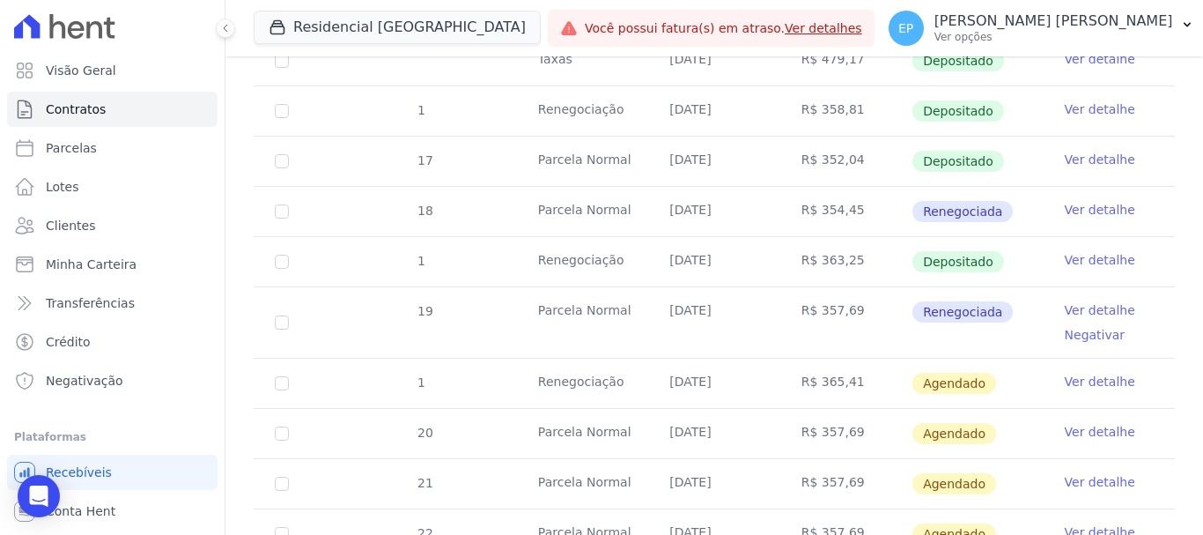
click at [1065, 372] on link "Ver detalhe" at bounding box center [1100, 381] width 70 height 18
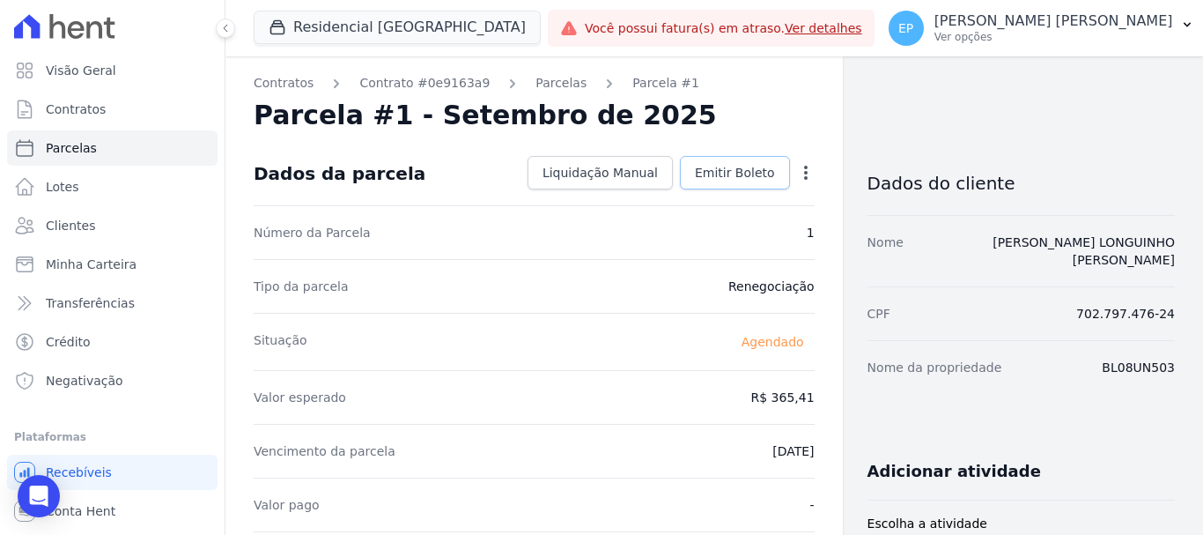
click at [718, 173] on span "Emitir Boleto" at bounding box center [735, 173] width 80 height 18
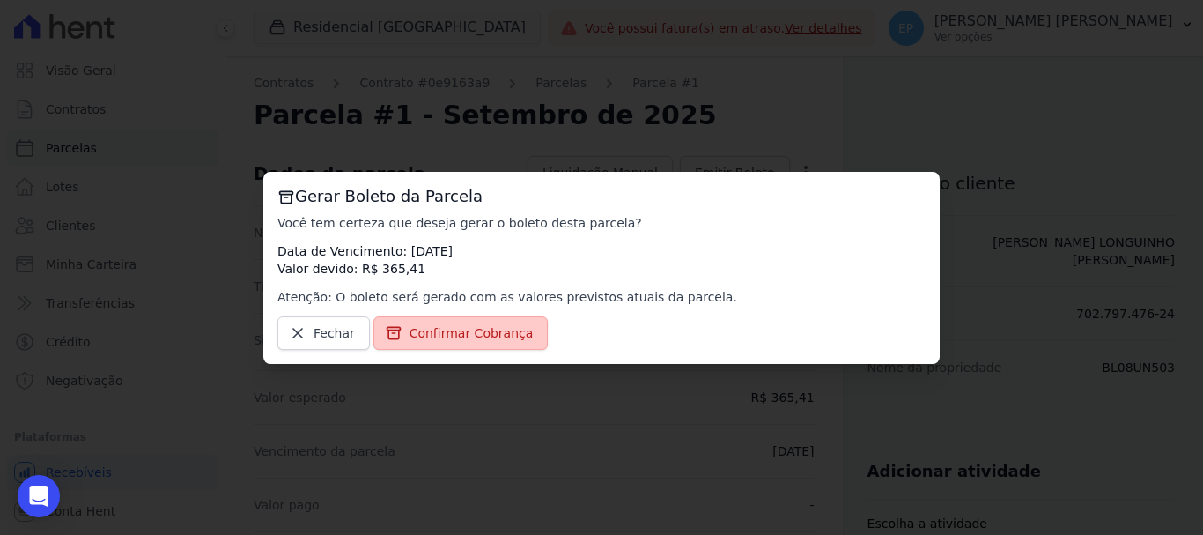
click at [480, 339] on span "Confirmar Cobrança" at bounding box center [471, 333] width 124 height 18
click at [469, 322] on link "Confirmar Cobrança" at bounding box center [460, 332] width 175 height 33
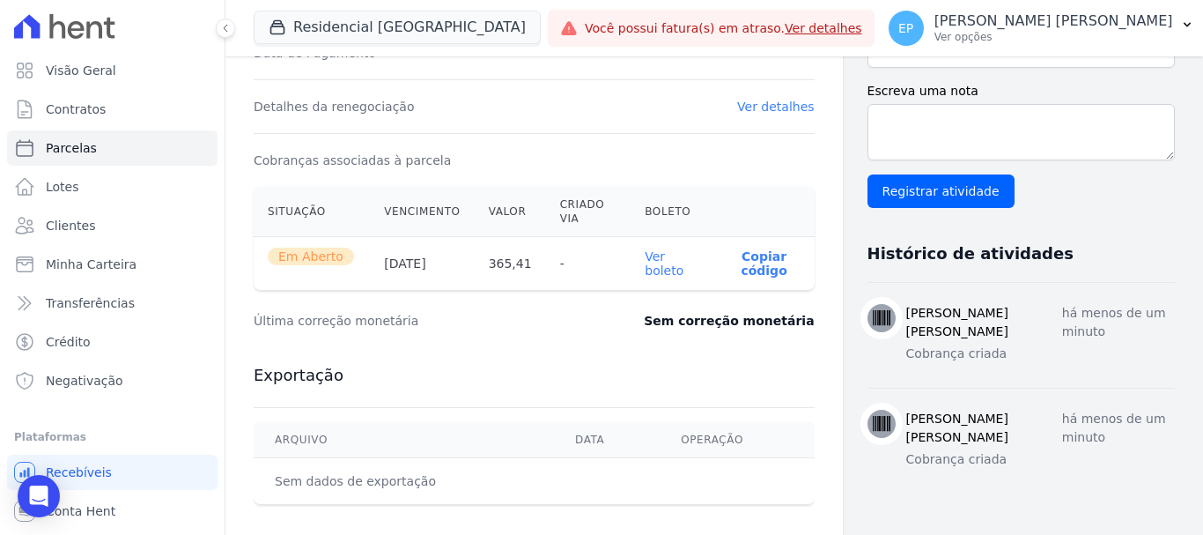
scroll to position [528, 0]
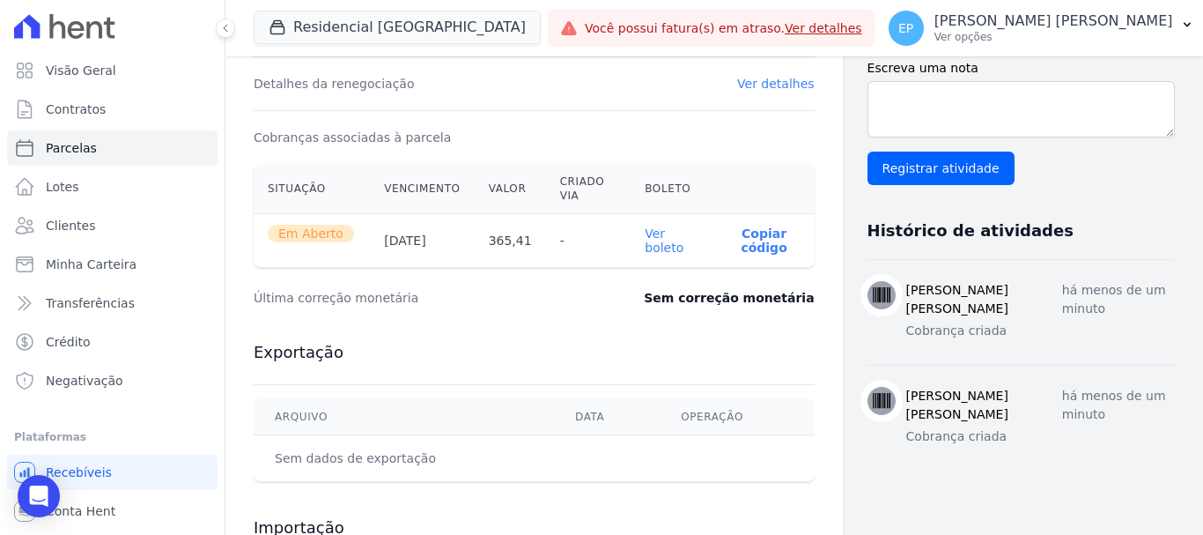
click at [748, 247] on p "Copiar código" at bounding box center [764, 240] width 72 height 28
click at [67, 229] on span "Clientes" at bounding box center [70, 226] width 49 height 18
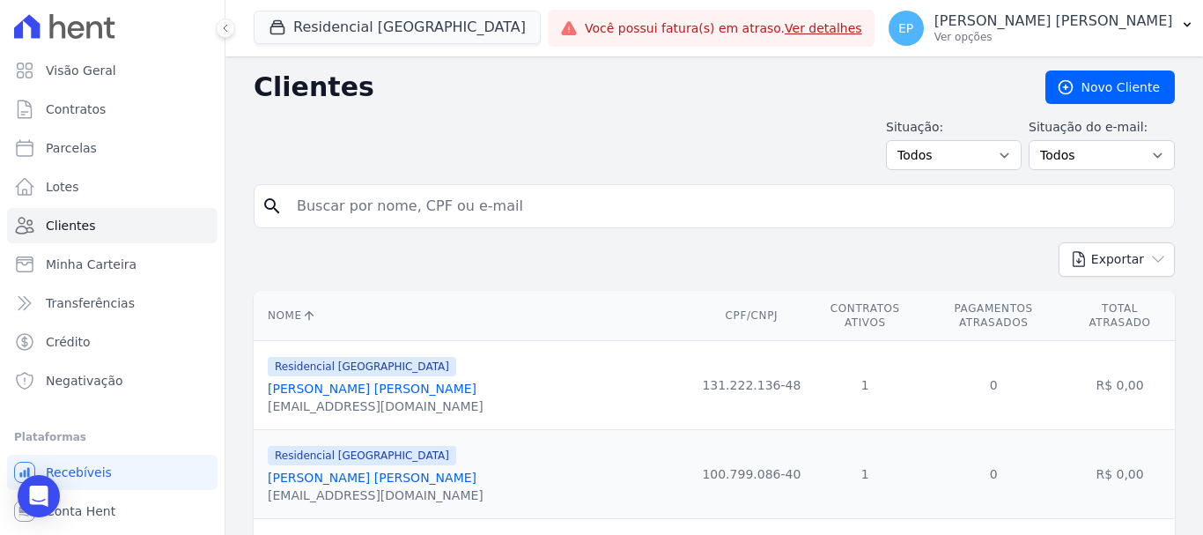
click at [393, 210] on input "search" at bounding box center [726, 205] width 881 height 35
type input "[PERSON_NAME]"
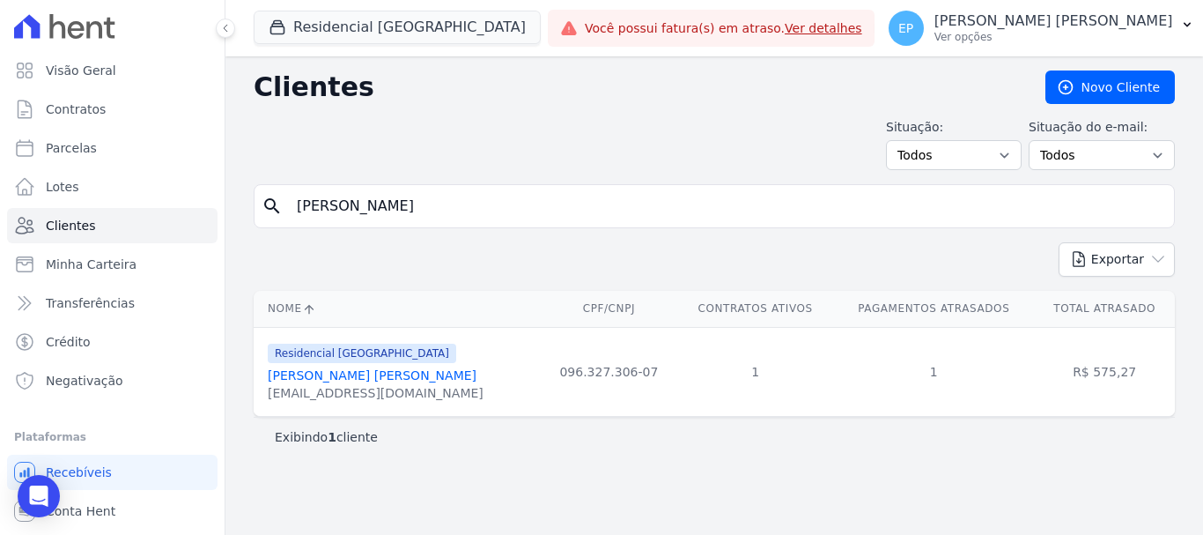
click at [321, 379] on link "[PERSON_NAME] [PERSON_NAME]" at bounding box center [372, 375] width 209 height 14
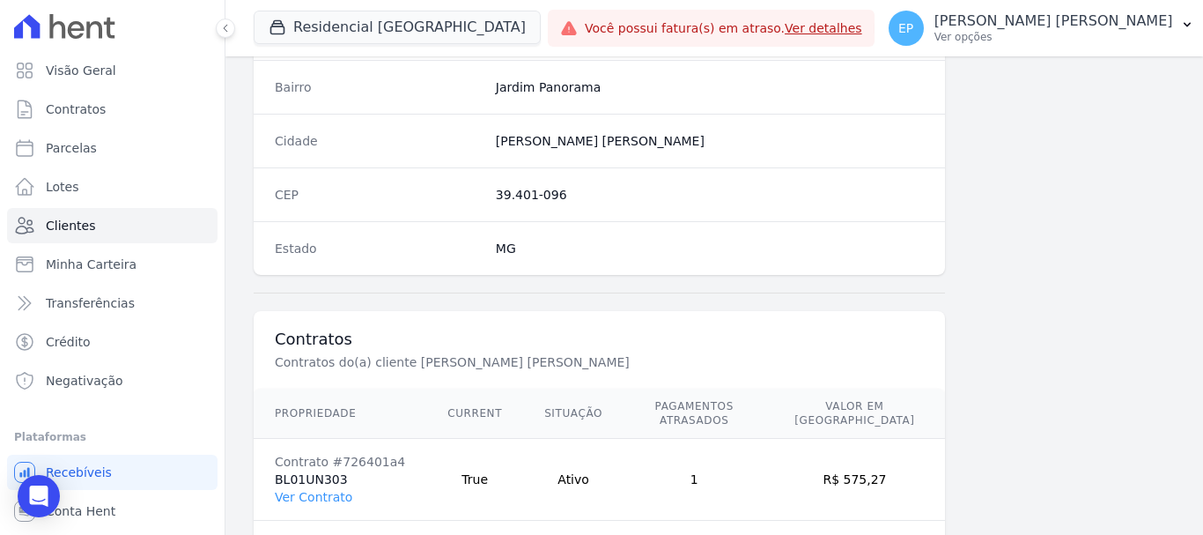
scroll to position [1113, 0]
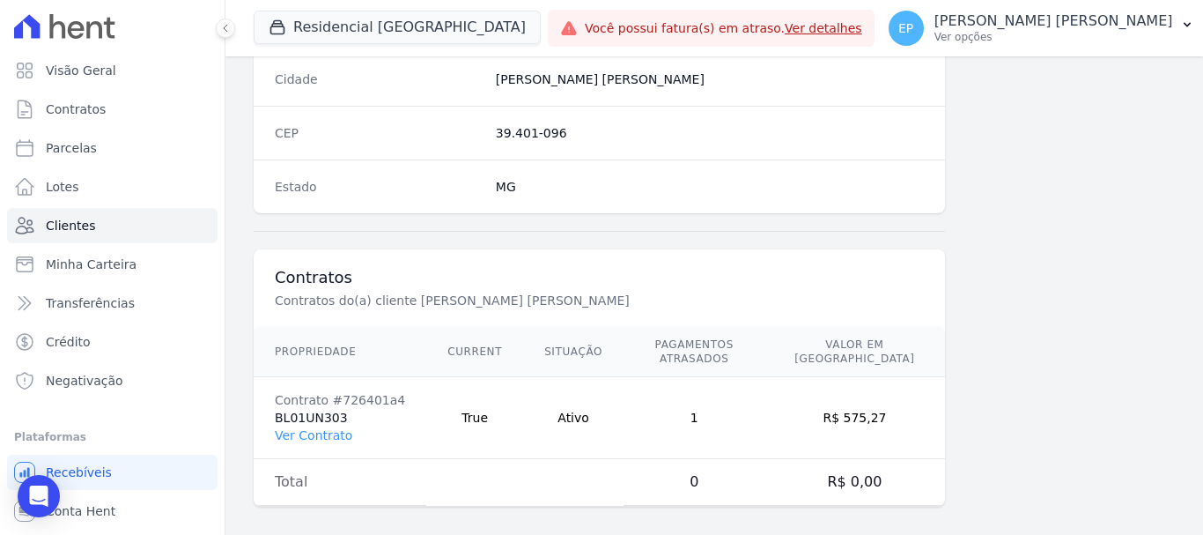
click at [321, 429] on td "Contrato #726401a4 BL01UN303 Ver Contrato" at bounding box center [340, 418] width 173 height 82
click at [323, 428] on link "Ver Contrato" at bounding box center [313, 435] width 77 height 14
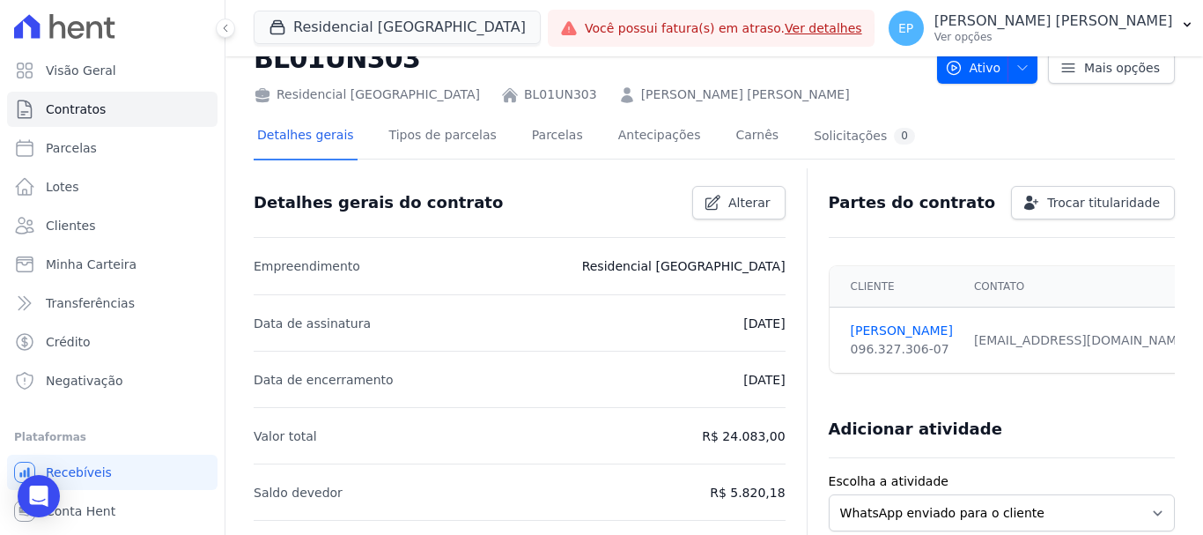
scroll to position [88, 0]
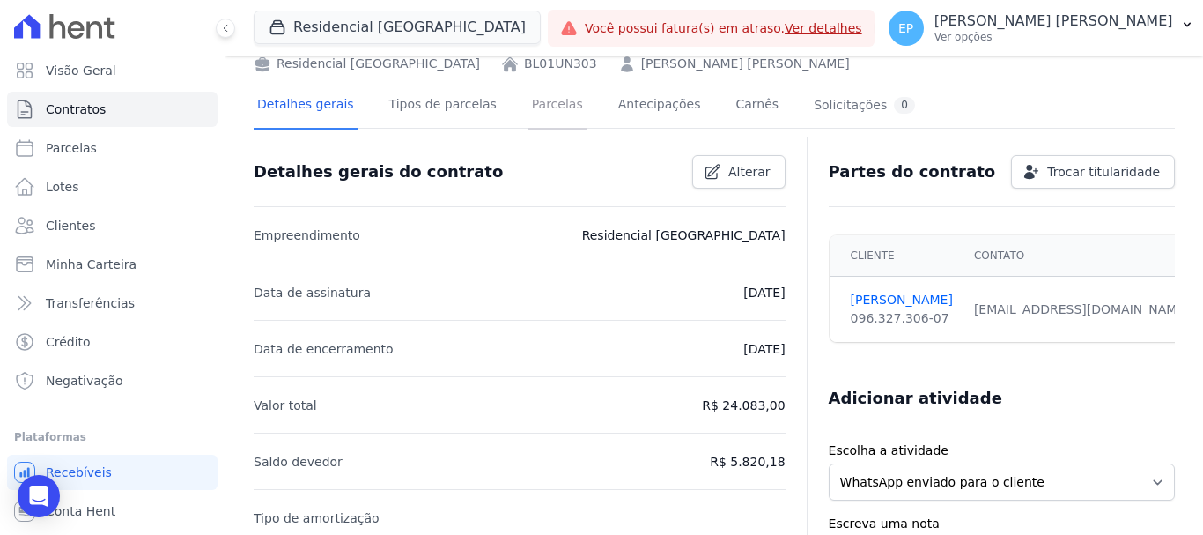
click at [542, 107] on link "Parcelas" at bounding box center [557, 106] width 58 height 47
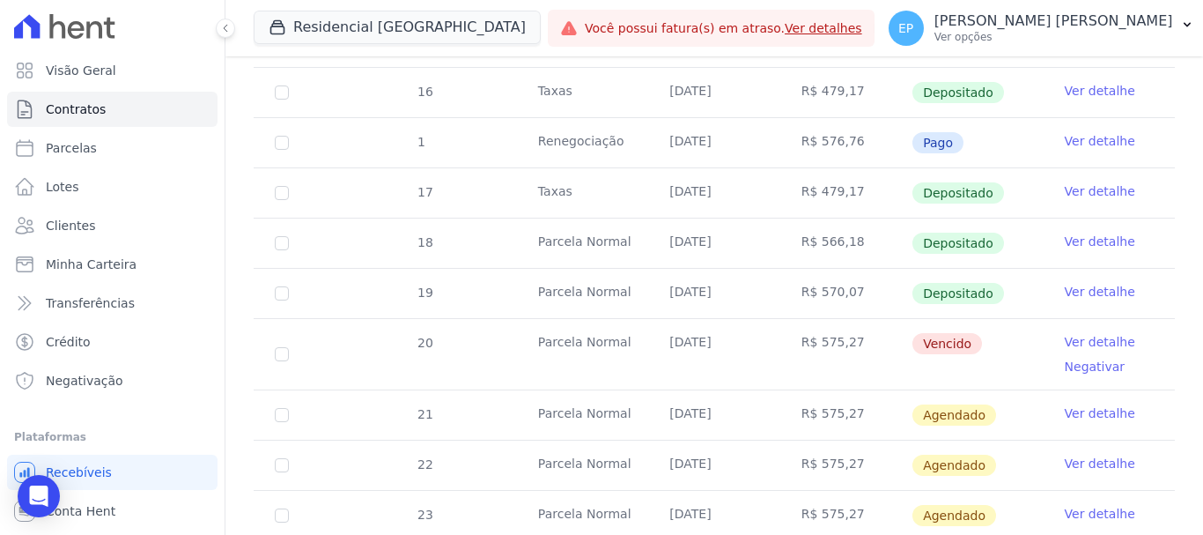
scroll to position [969, 0]
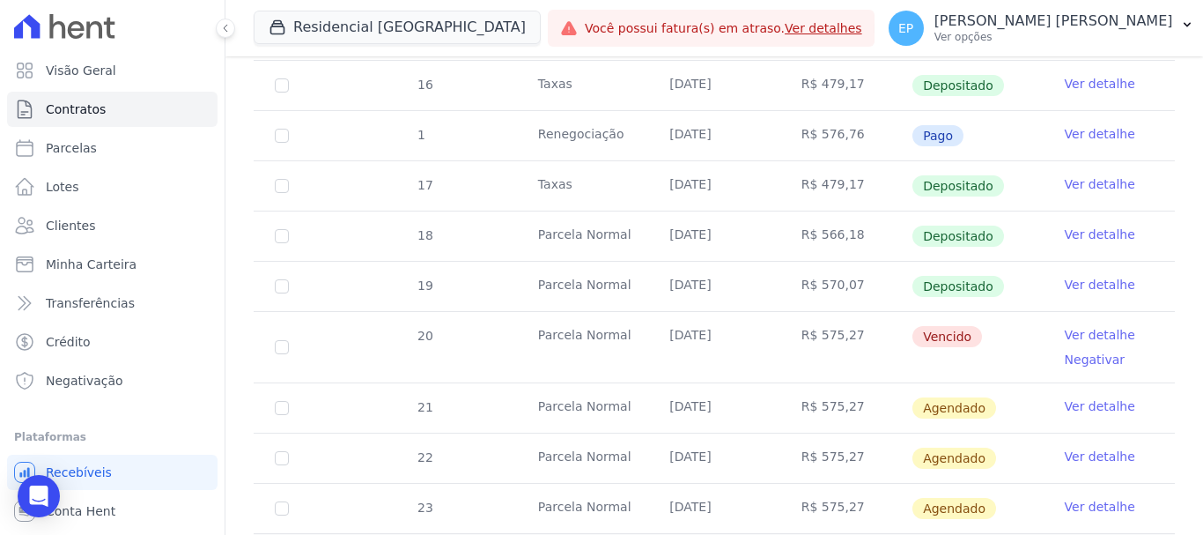
click at [1079, 326] on link "Ver detalhe" at bounding box center [1100, 335] width 70 height 18
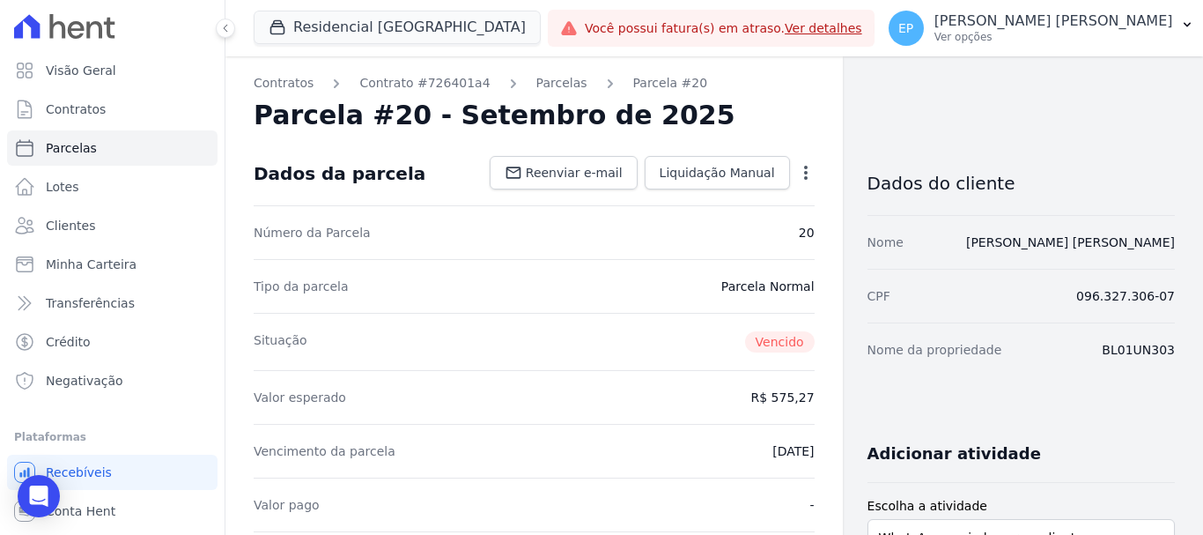
click at [797, 174] on icon "button" at bounding box center [806, 173] width 18 height 18
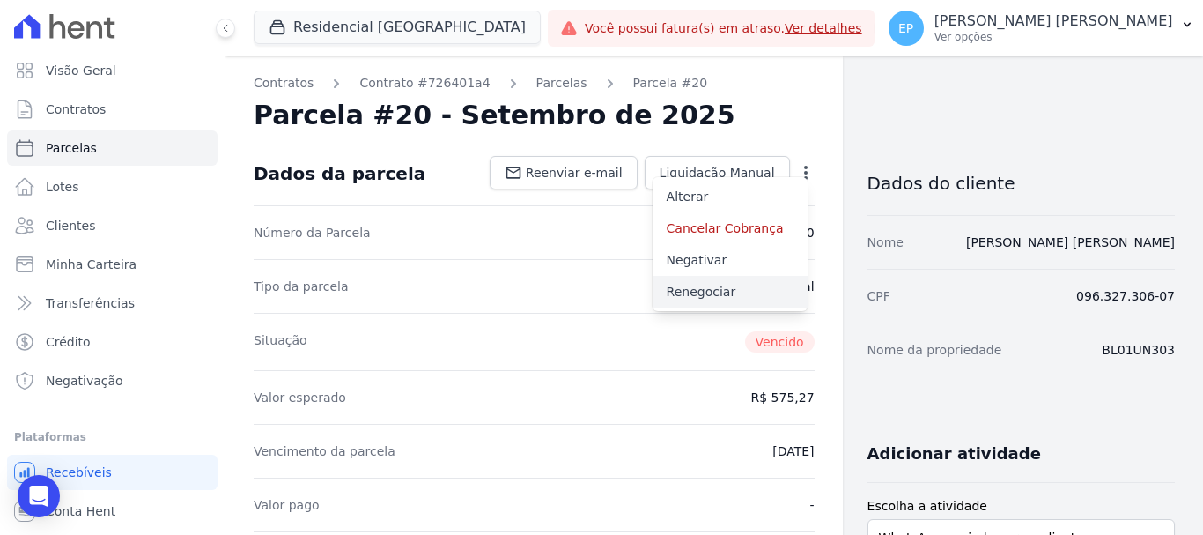
click at [693, 291] on link "Renegociar" at bounding box center [730, 292] width 155 height 32
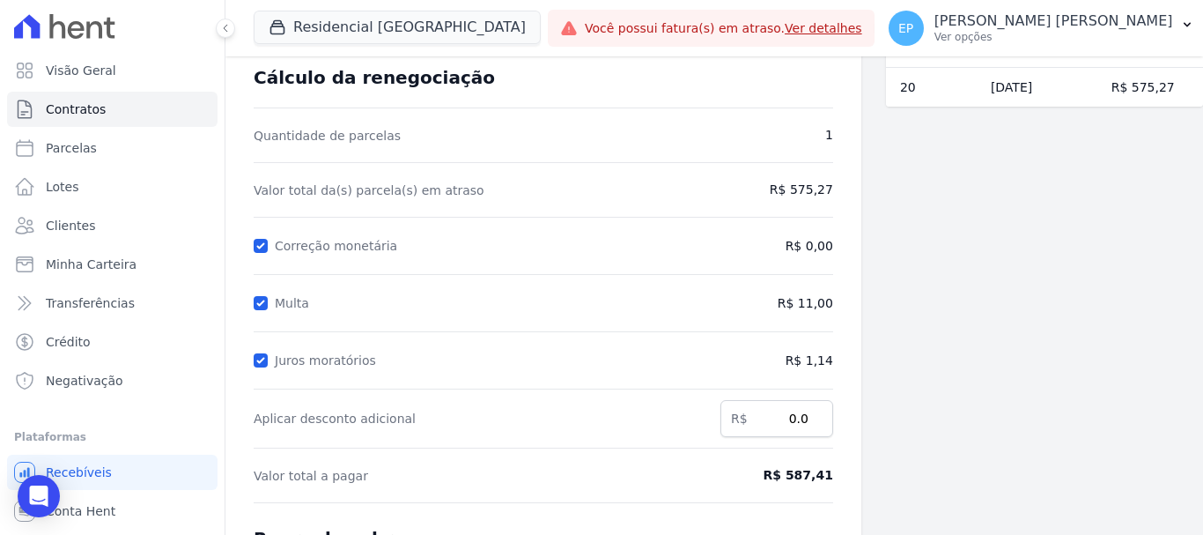
scroll to position [348, 0]
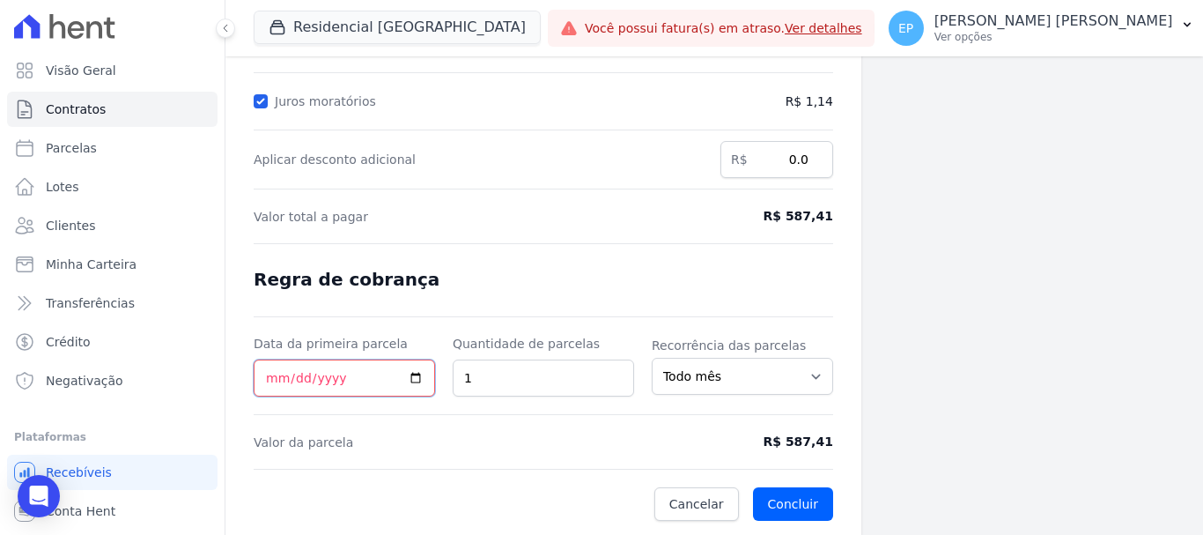
click at [269, 378] on input "Data da primeira parcela" at bounding box center [344, 377] width 181 height 37
type input "[DATE]"
click at [792, 506] on button "Concluir" at bounding box center [793, 503] width 80 height 33
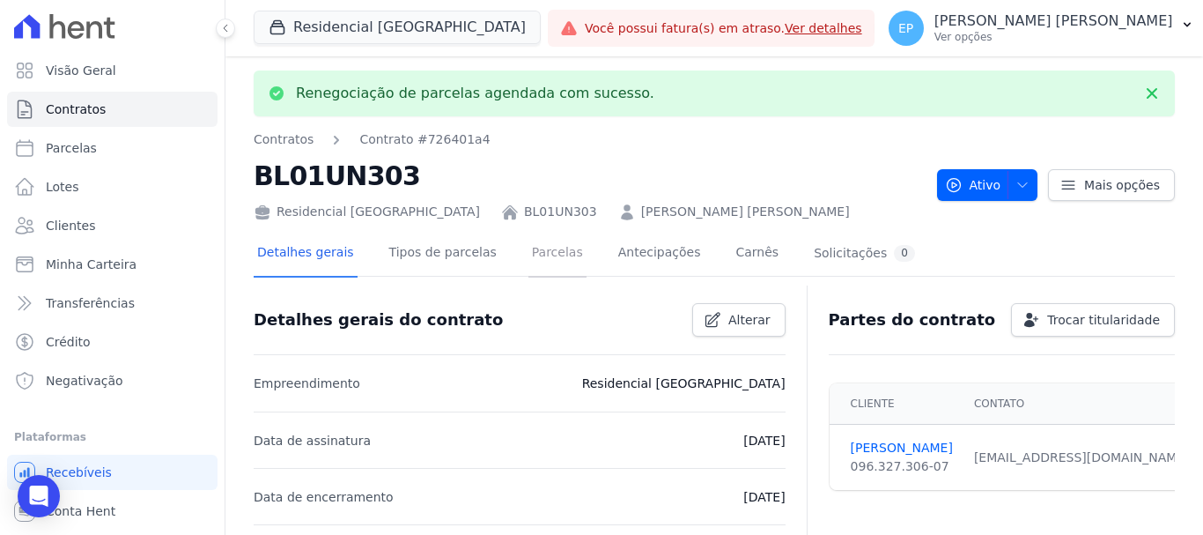
click at [535, 254] on link "Parcelas" at bounding box center [557, 254] width 58 height 47
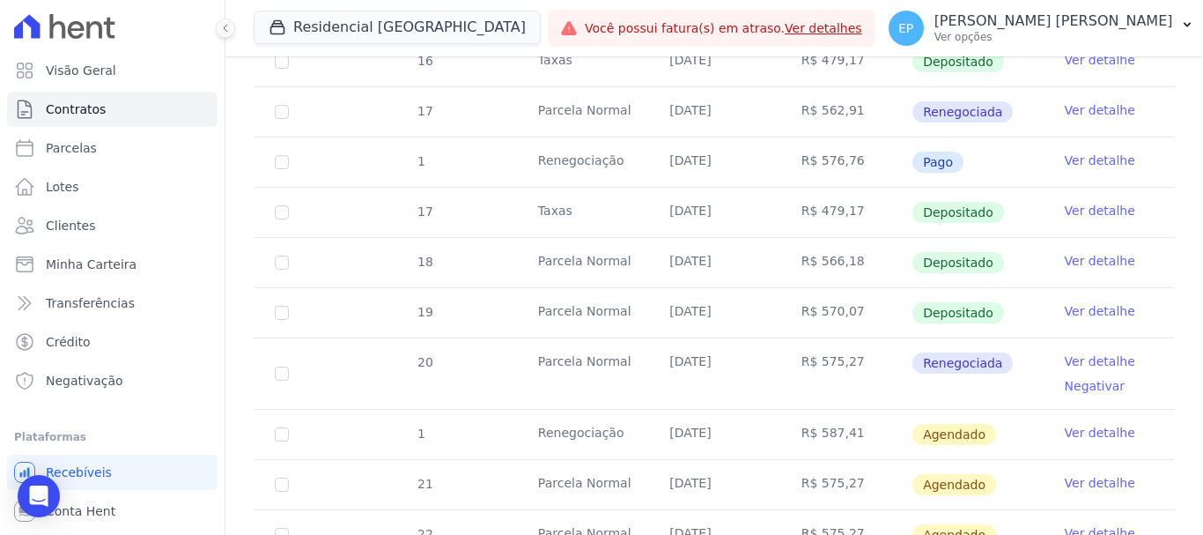
scroll to position [969, 0]
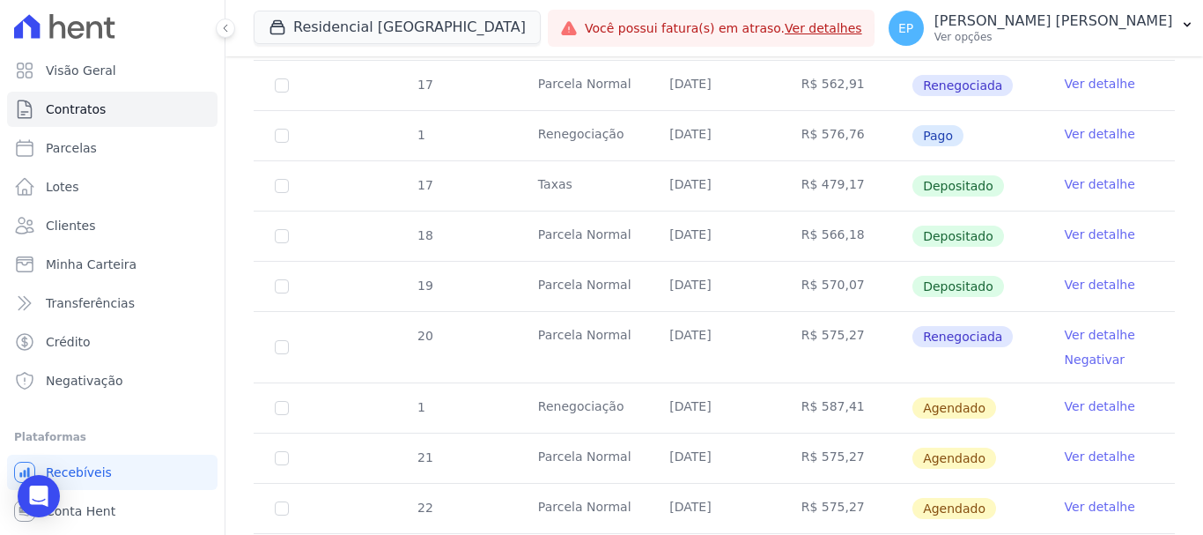
click at [1087, 397] on link "Ver detalhe" at bounding box center [1100, 406] width 70 height 18
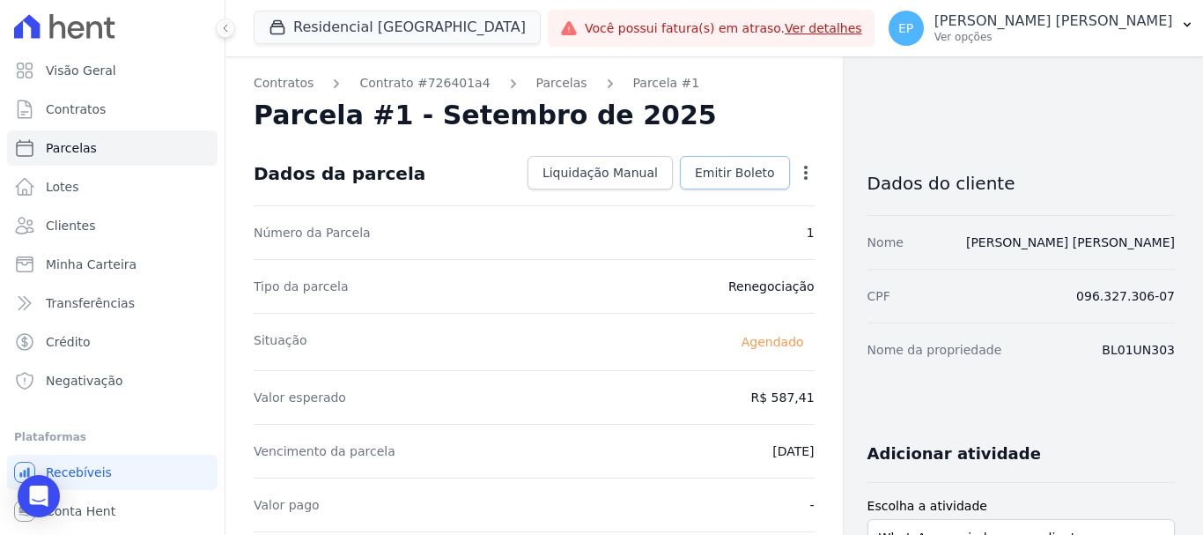
click at [734, 175] on span "Emitir Boleto" at bounding box center [735, 173] width 80 height 18
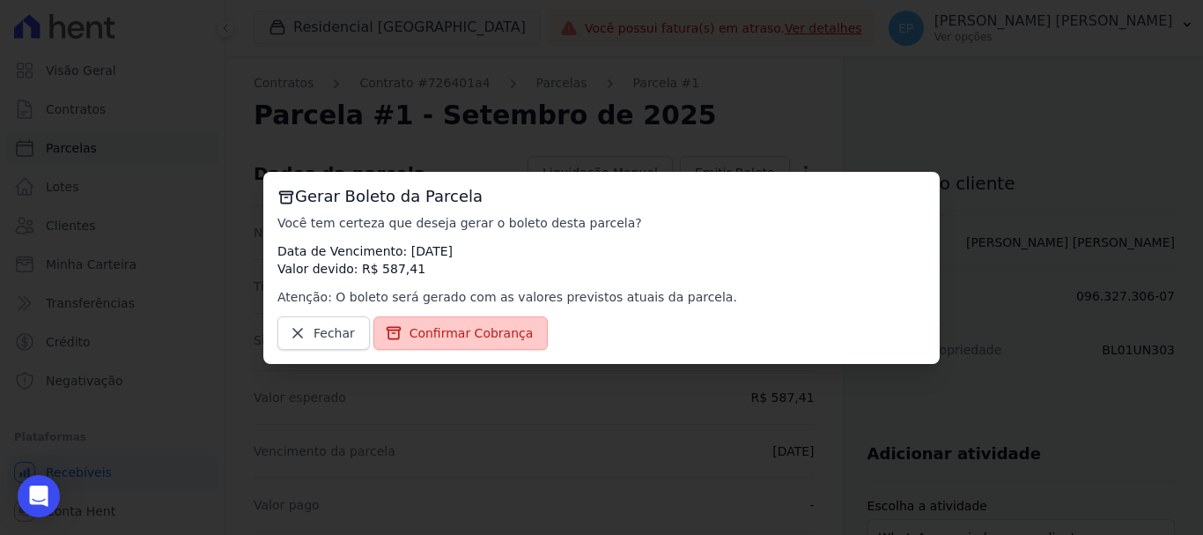
drag, startPoint x: 431, startPoint y: 341, endPoint x: 441, endPoint y: 336, distance: 10.6
click at [431, 340] on span "Confirmar Cobrança" at bounding box center [471, 333] width 124 height 18
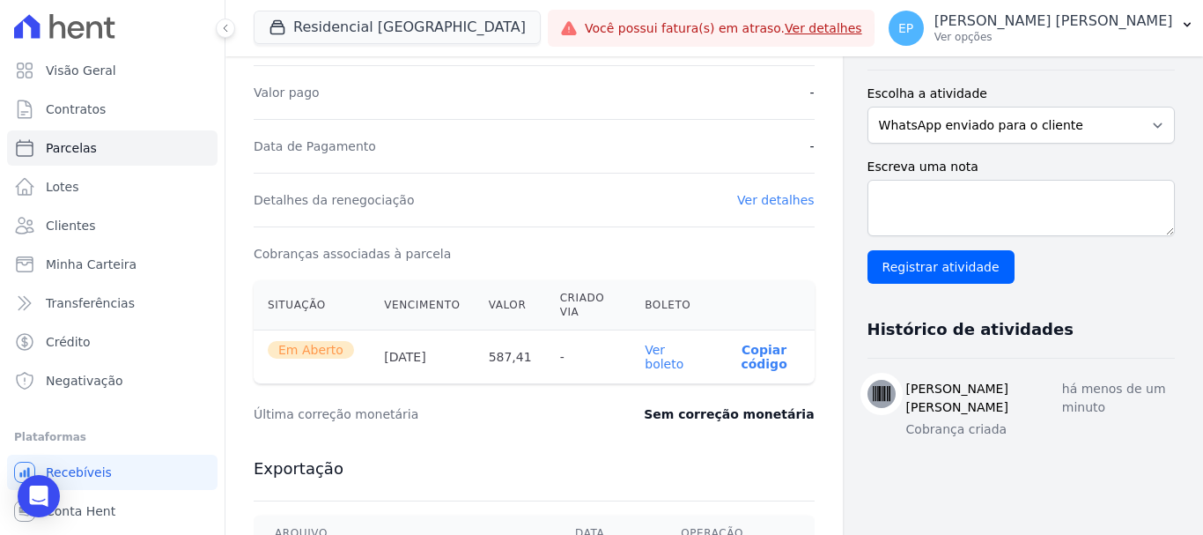
scroll to position [440, 0]
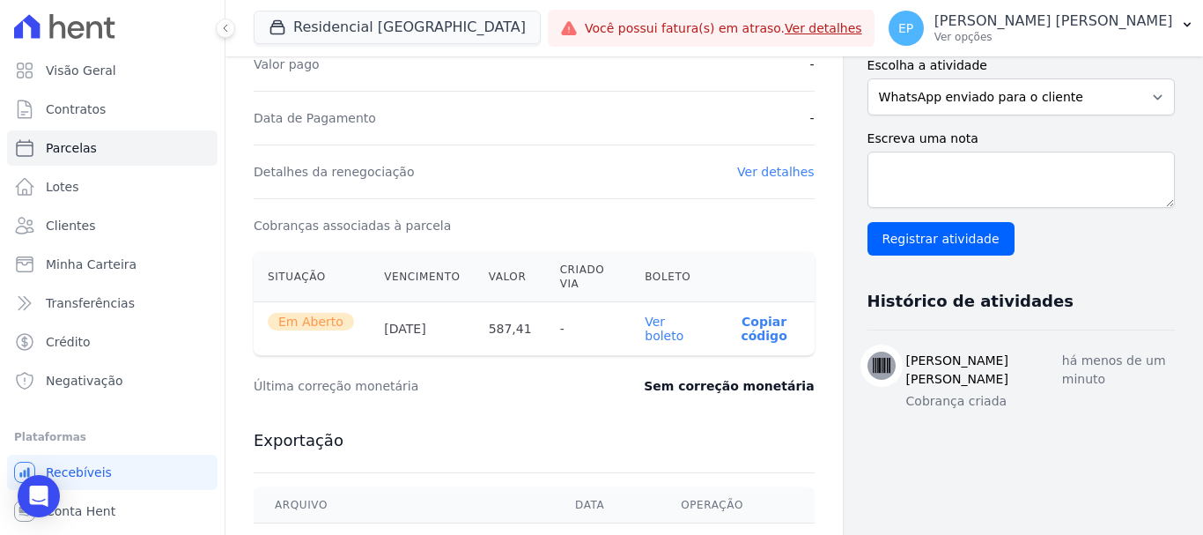
click at [759, 335] on p "Copiar código" at bounding box center [764, 328] width 72 height 28
click at [91, 232] on link "Clientes" at bounding box center [112, 225] width 210 height 35
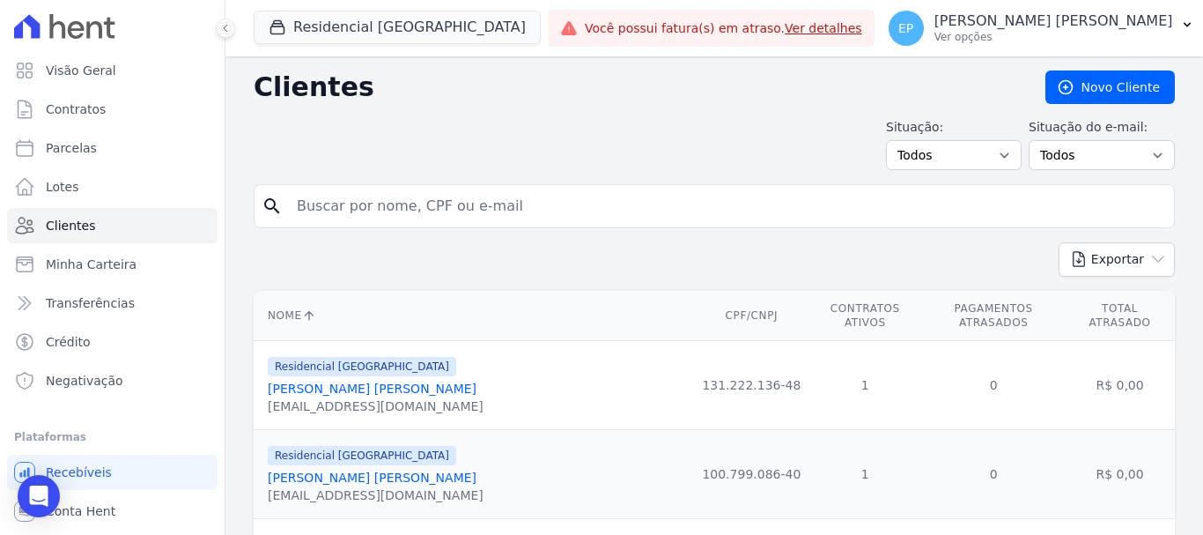
click at [334, 203] on input "search" at bounding box center [726, 205] width 881 height 35
type input "talita"
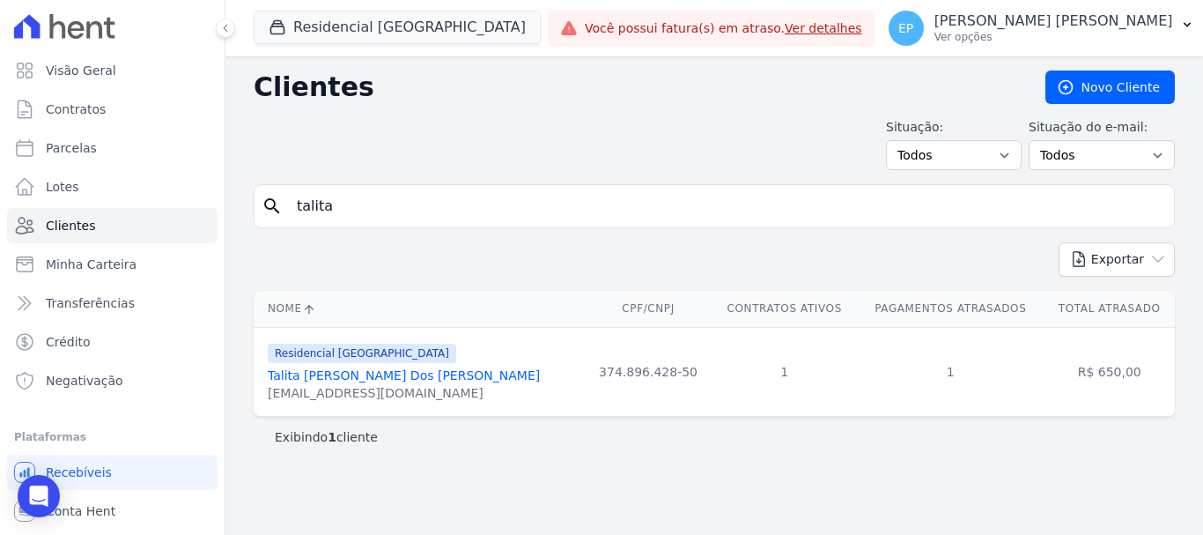
click at [387, 379] on link "Talita [PERSON_NAME] Dos [PERSON_NAME]" at bounding box center [404, 375] width 272 height 14
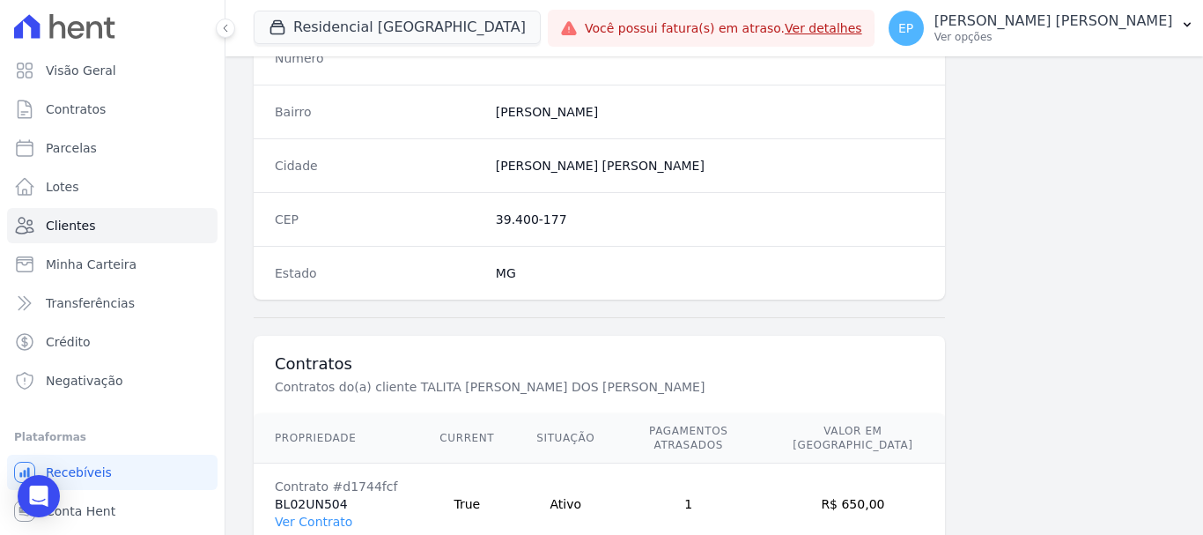
scroll to position [1113, 0]
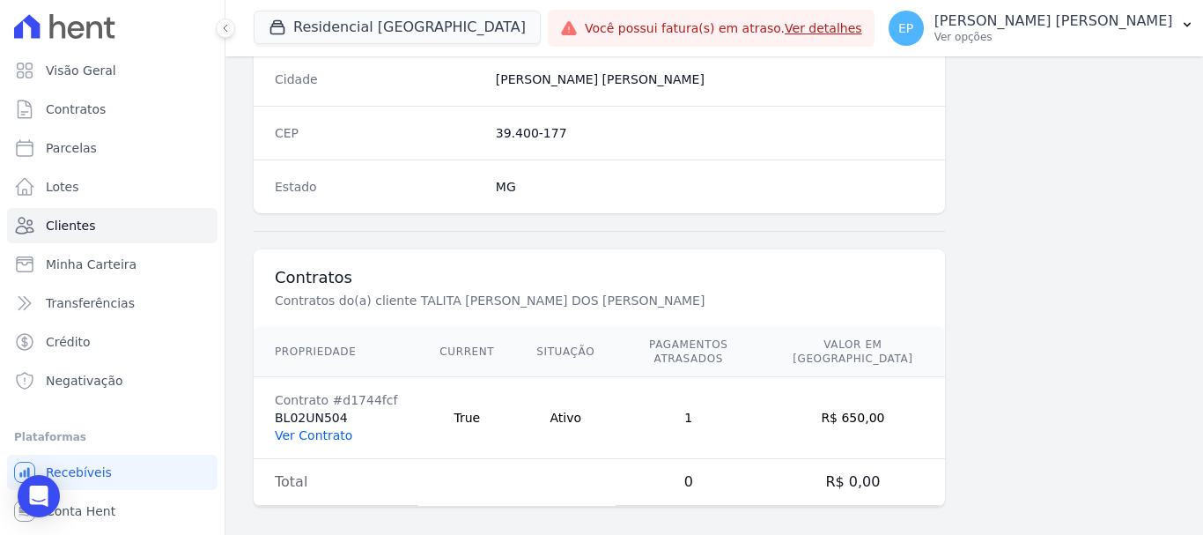
click at [331, 428] on link "Ver Contrato" at bounding box center [313, 435] width 77 height 14
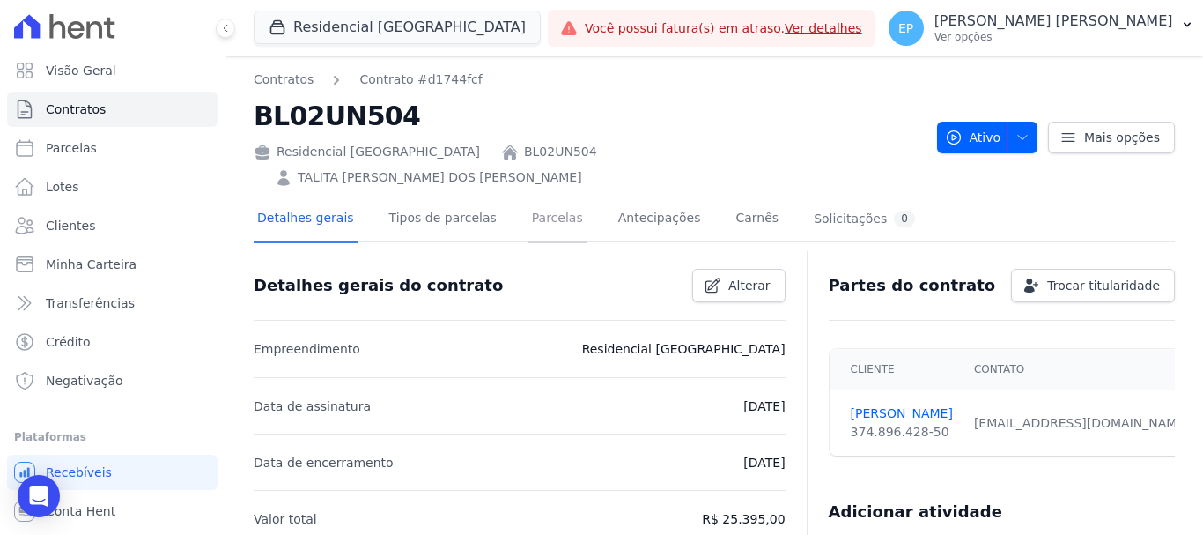
click at [536, 196] on link "Parcelas" at bounding box center [557, 219] width 58 height 47
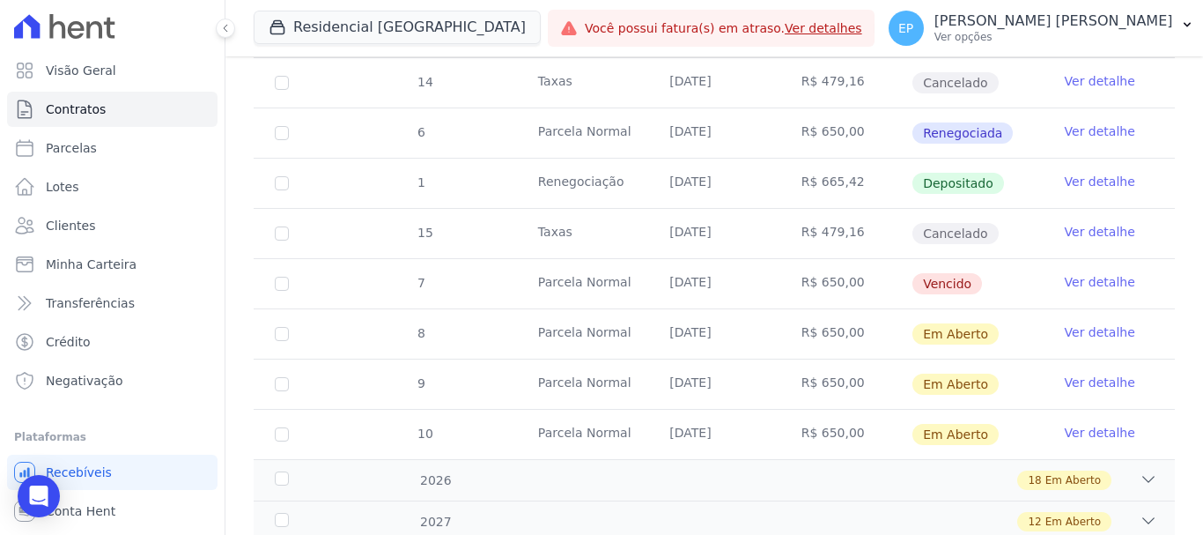
scroll to position [969, 0]
click at [1095, 272] on link "Ver detalhe" at bounding box center [1100, 281] width 70 height 18
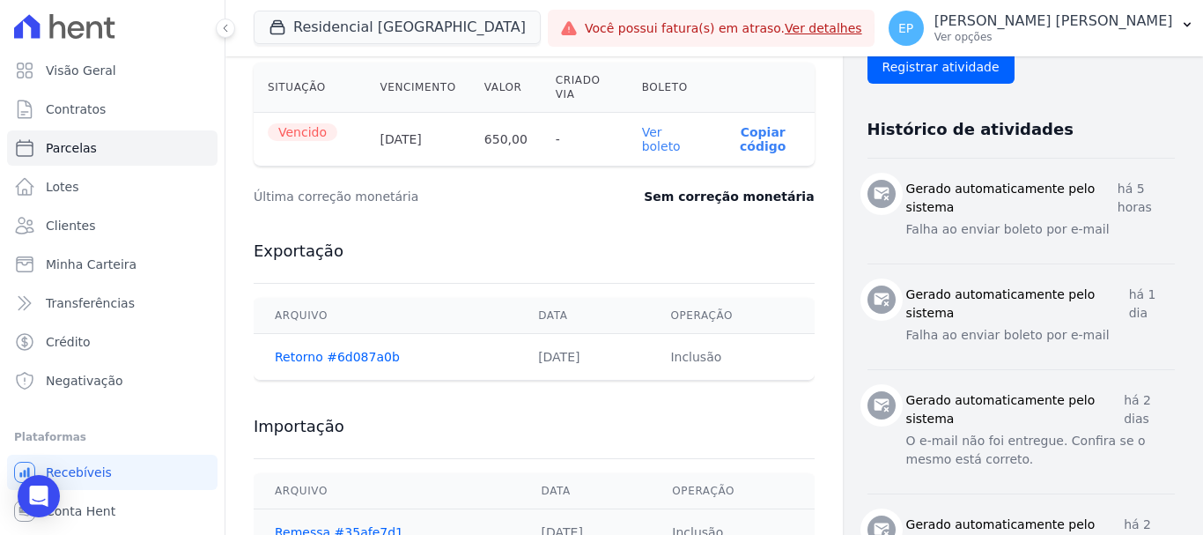
scroll to position [528, 0]
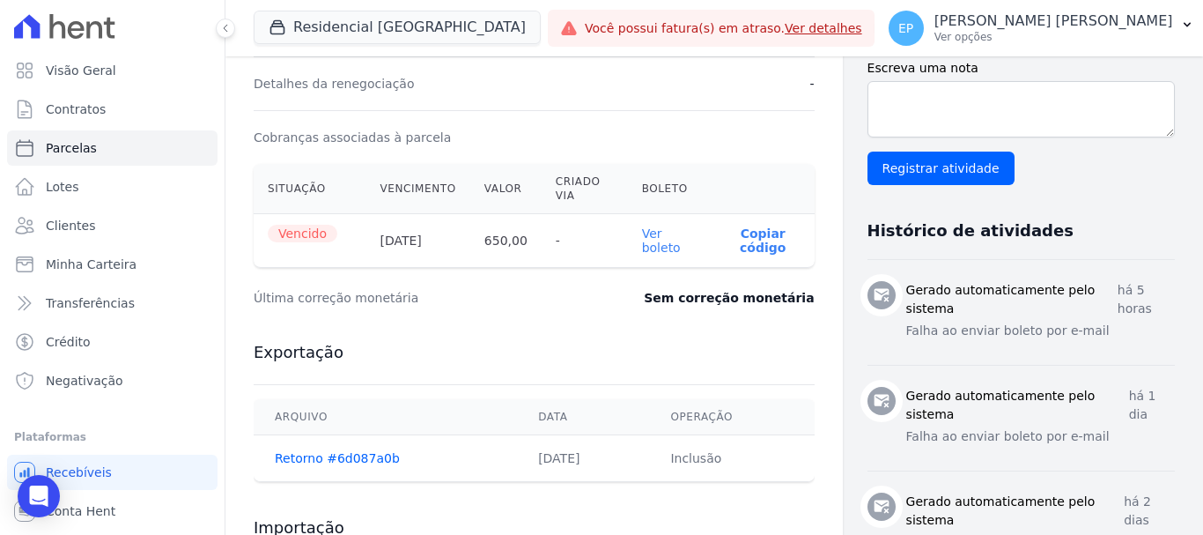
click at [758, 242] on p "Copiar código" at bounding box center [763, 240] width 75 height 28
click at [766, 236] on p "Copiar código" at bounding box center [763, 240] width 75 height 28
click at [71, 229] on span "Clientes" at bounding box center [70, 226] width 49 height 18
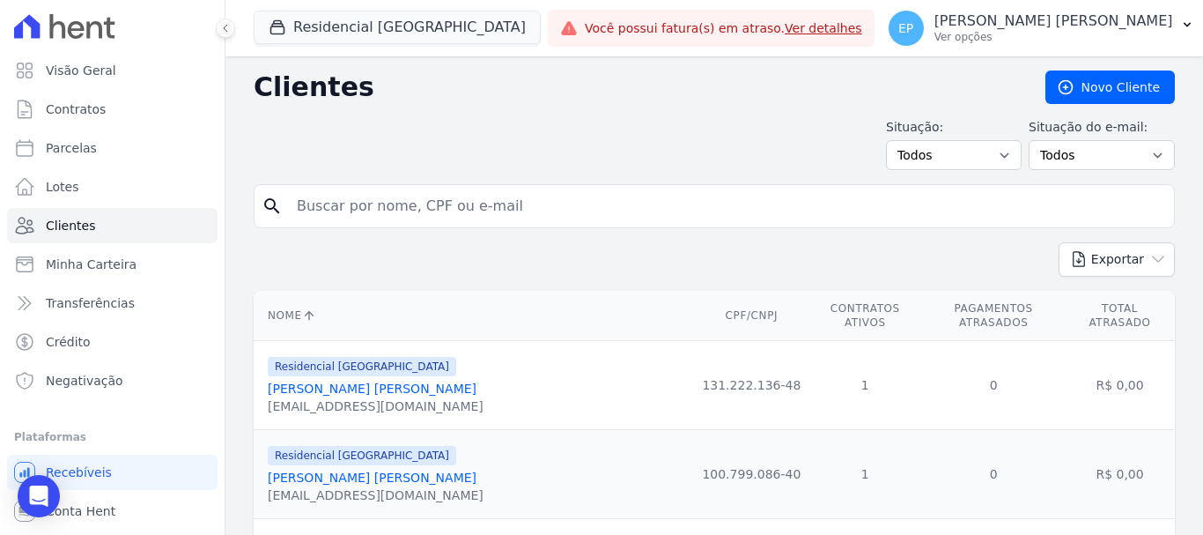
click at [342, 208] on input "search" at bounding box center [726, 205] width 881 height 35
type input "[PERSON_NAME]"
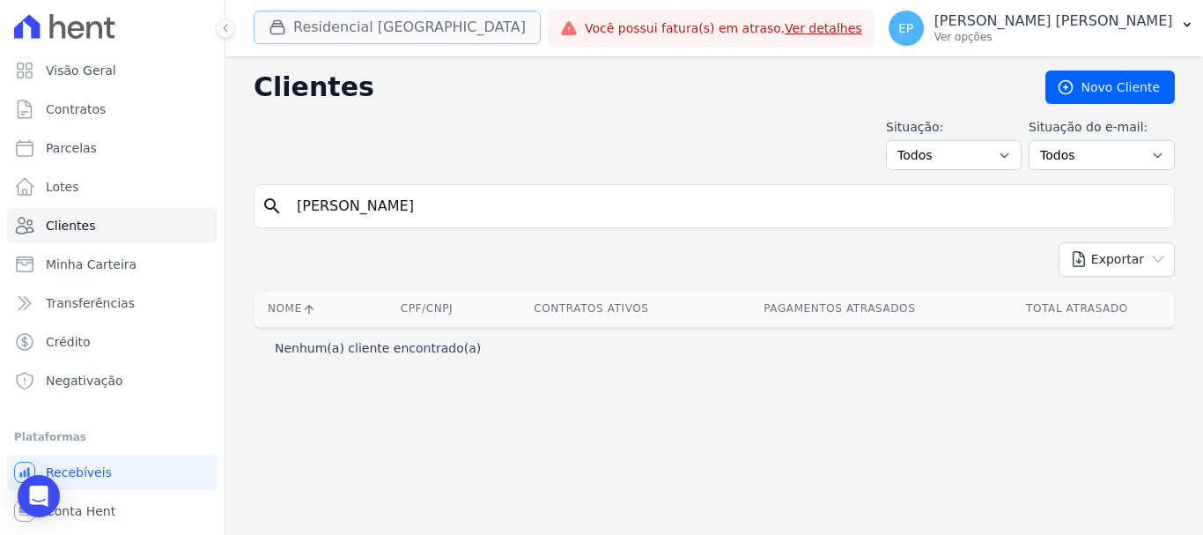
click at [277, 26] on icon "button" at bounding box center [278, 27] width 18 height 18
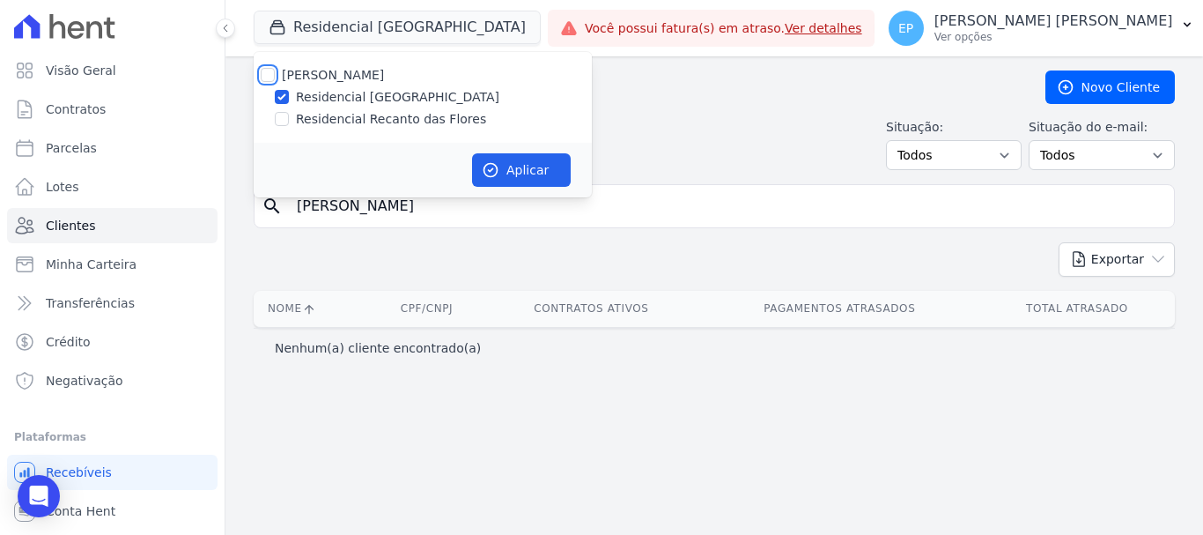
click at [262, 68] on input "[PERSON_NAME]" at bounding box center [268, 75] width 14 height 14
checkbox input "true"
click at [526, 162] on button "Aplicar" at bounding box center [521, 169] width 99 height 33
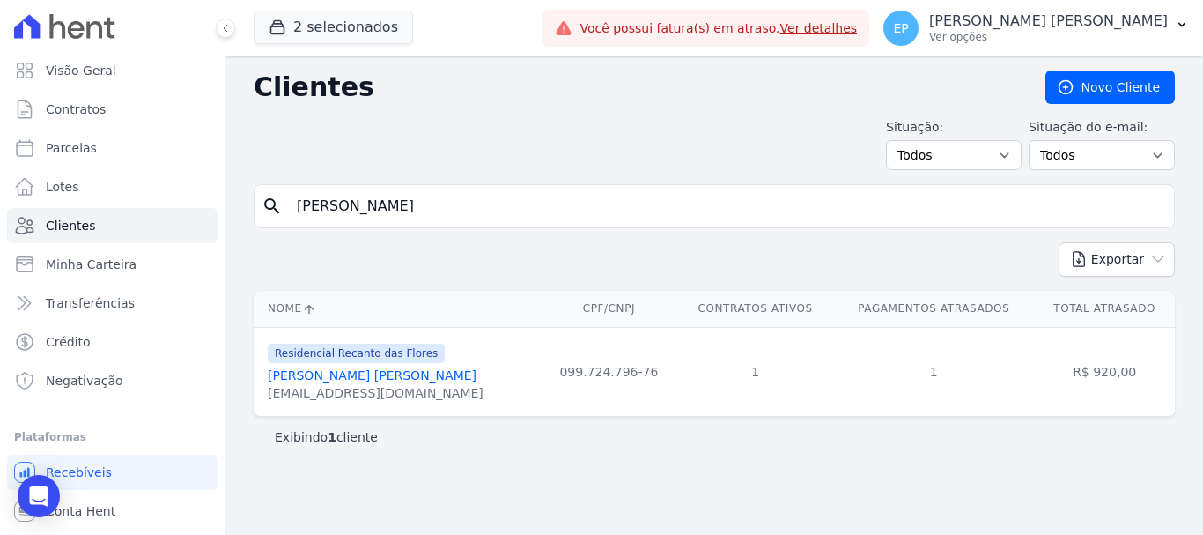
click at [389, 205] on input "[PERSON_NAME]" at bounding box center [726, 205] width 881 height 35
click at [338, 374] on link "[PERSON_NAME] [PERSON_NAME]" at bounding box center [372, 375] width 209 height 14
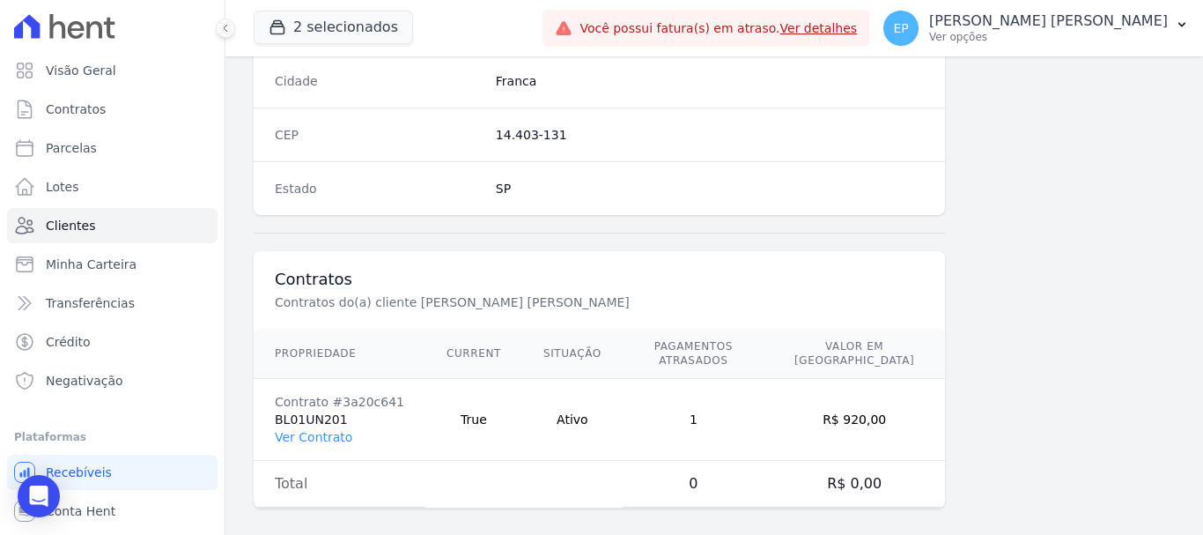
scroll to position [1113, 0]
click at [323, 428] on link "Ver Contrato" at bounding box center [313, 435] width 77 height 14
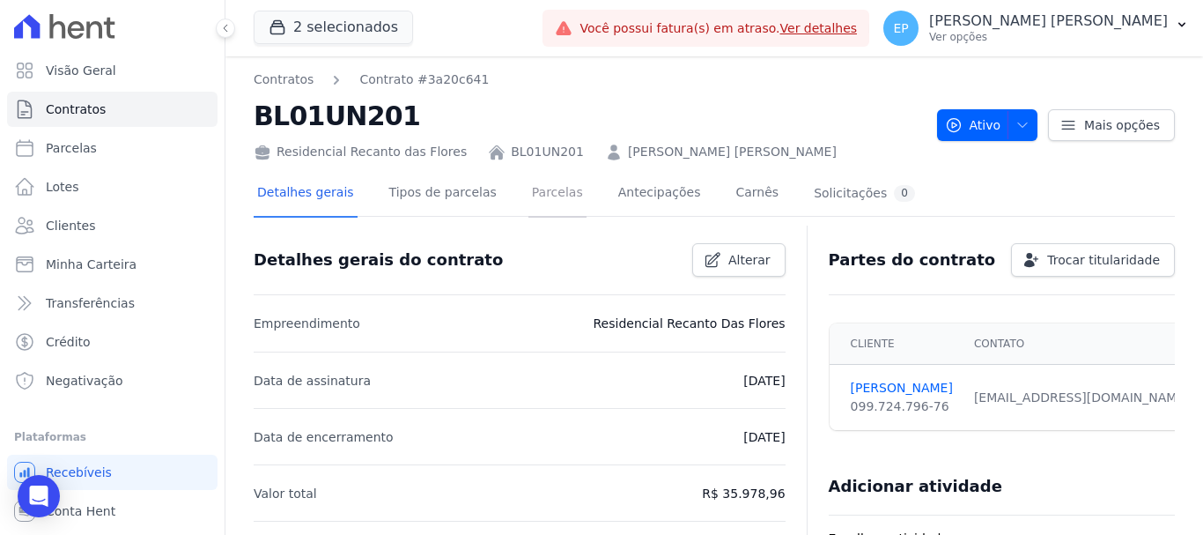
click at [528, 191] on link "Parcelas" at bounding box center [557, 194] width 58 height 47
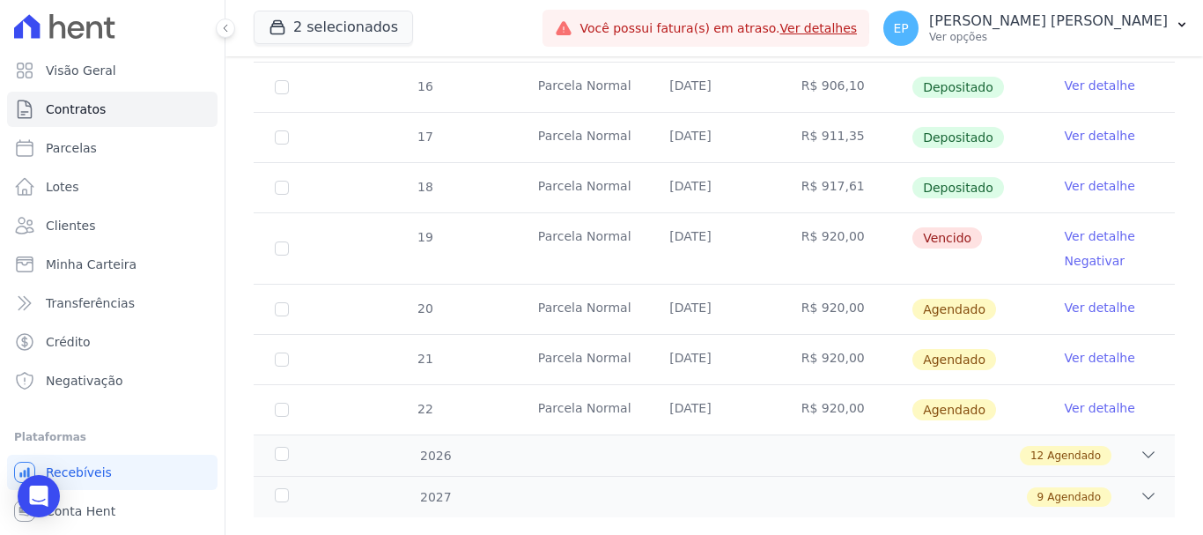
scroll to position [687, 0]
